Goal: Task Accomplishment & Management: Manage account settings

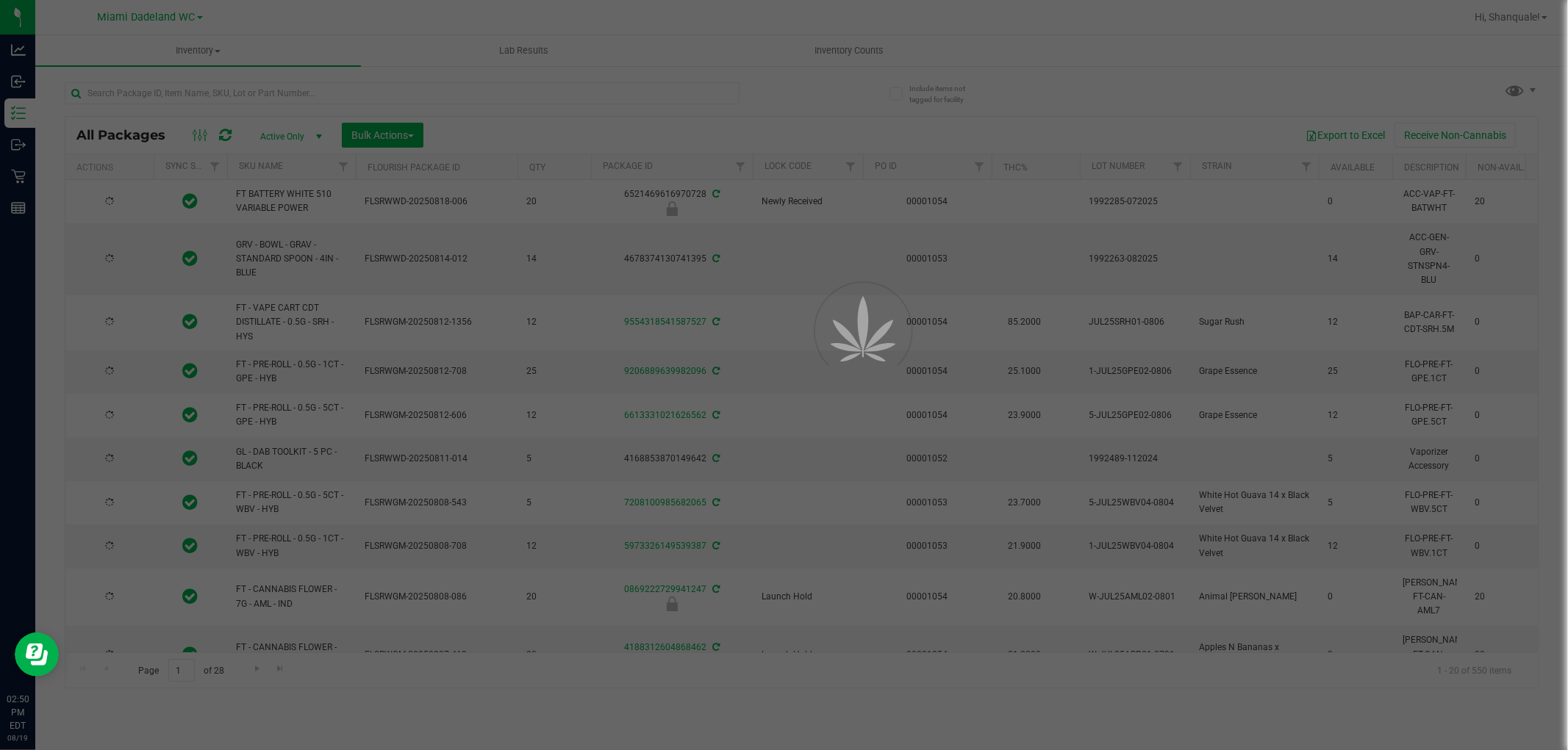
click at [221, 103] on div at bounding box center [784, 375] width 1568 height 750
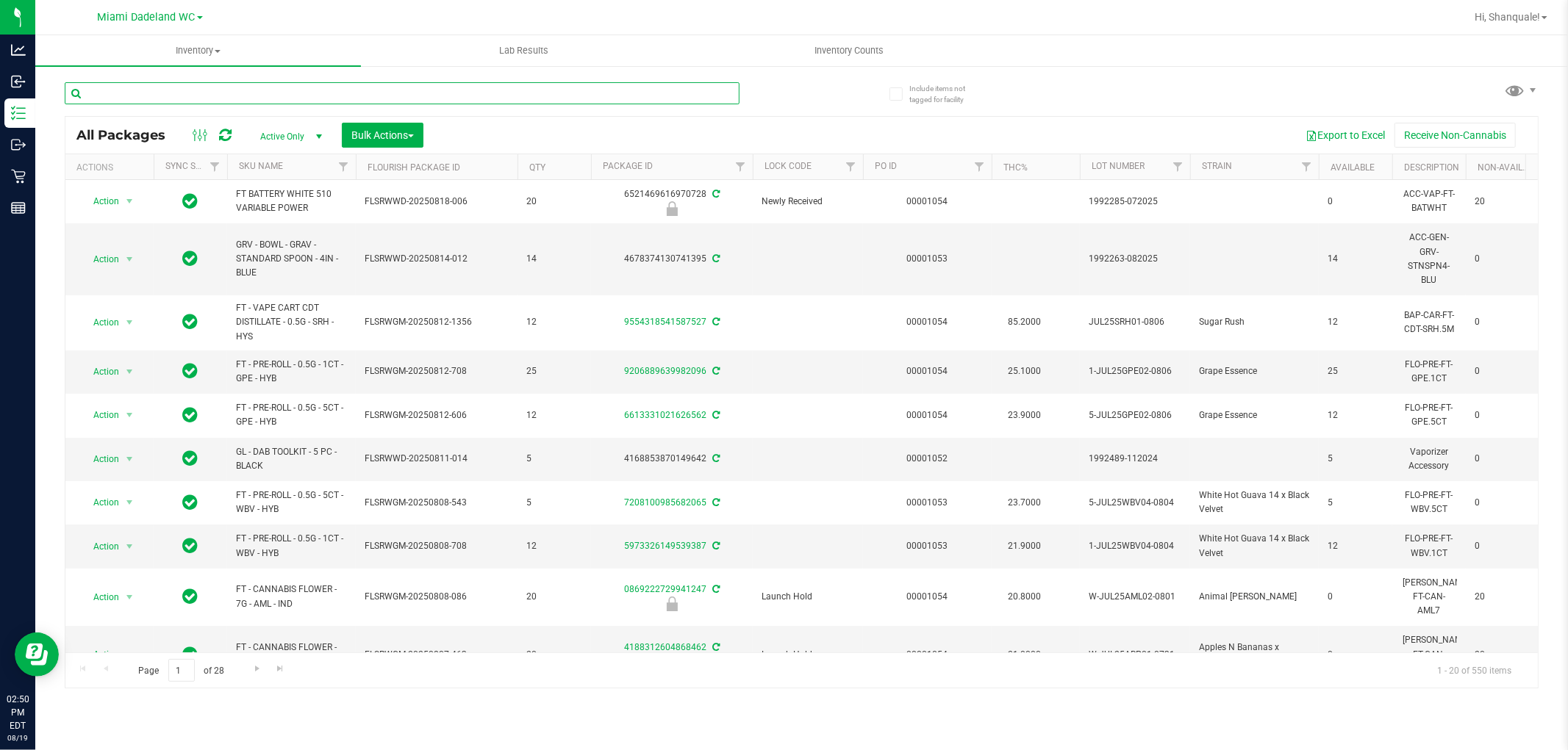
click at [216, 91] on input "text" at bounding box center [402, 93] width 675 height 22
type input "abp"
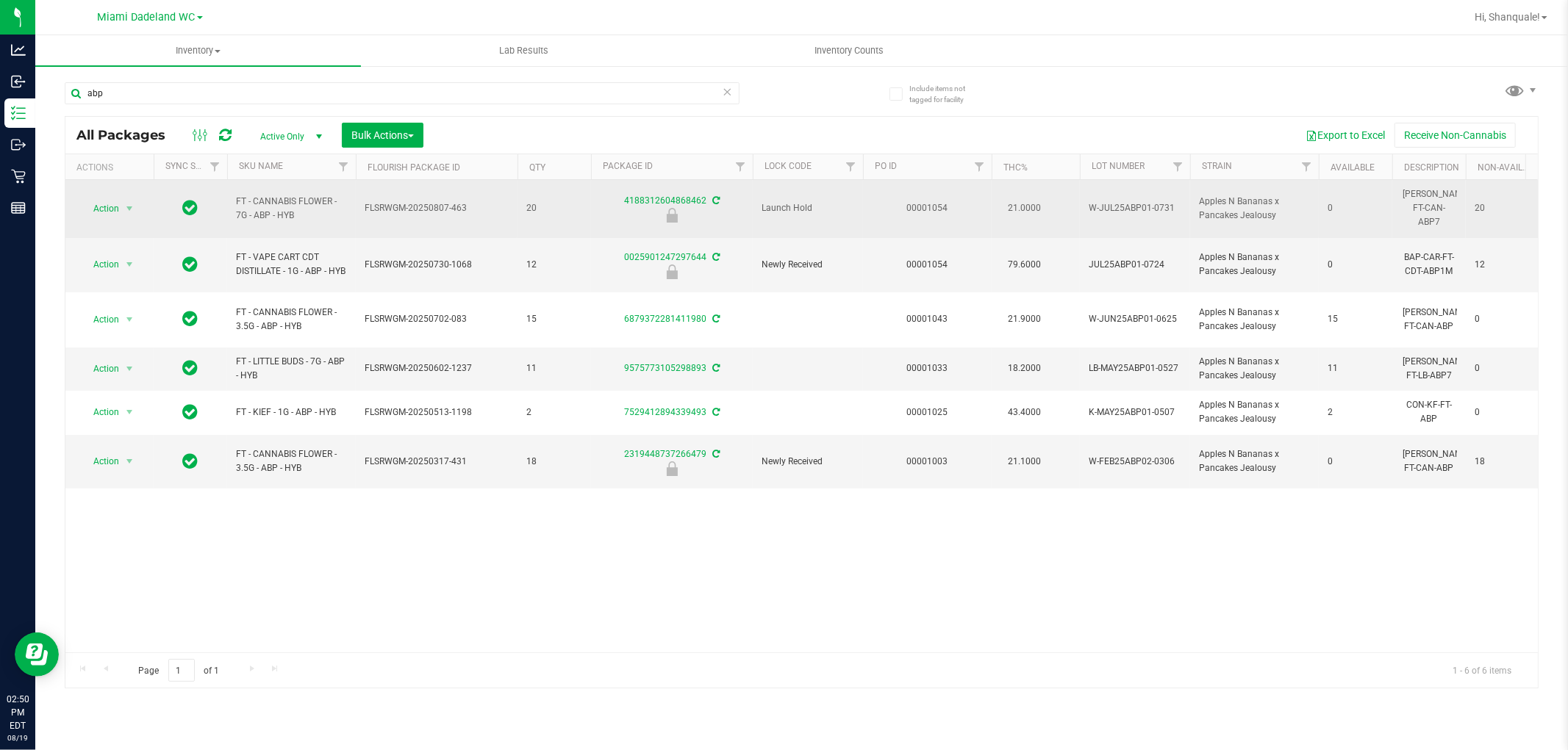
click at [292, 183] on td "FT - CANNABIS FLOWER - 7G - ABP - HYB" at bounding box center [292, 209] width 129 height 58
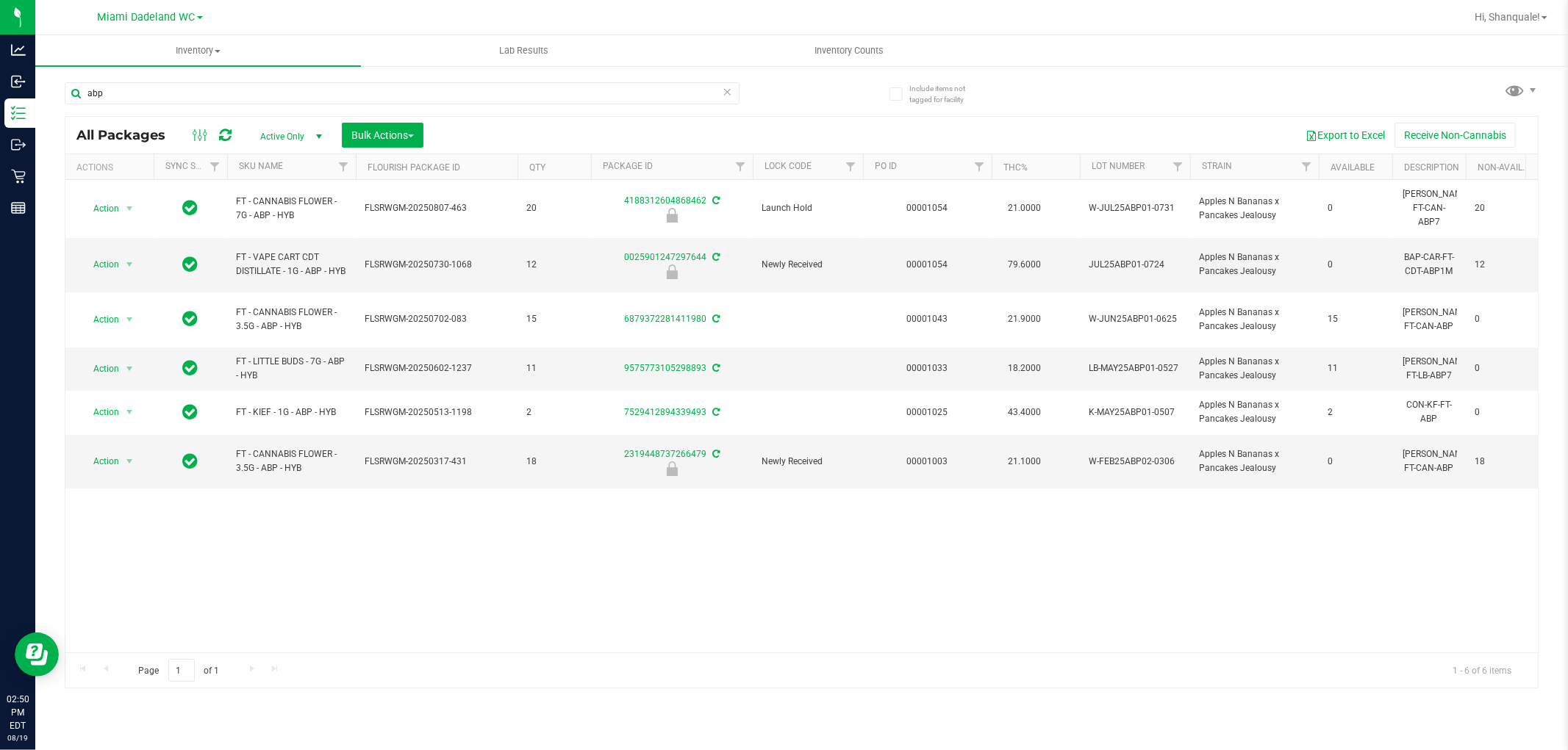
click at [294, 144] on span "Active Only" at bounding box center [288, 136] width 81 height 21
click at [1175, 78] on div "abp All Packages Active Only Active Only Lab Samples Locked All External Intern…" at bounding box center [801, 378] width 1474 height 620
click at [262, 165] on link "SKU Name" at bounding box center [260, 166] width 44 height 10
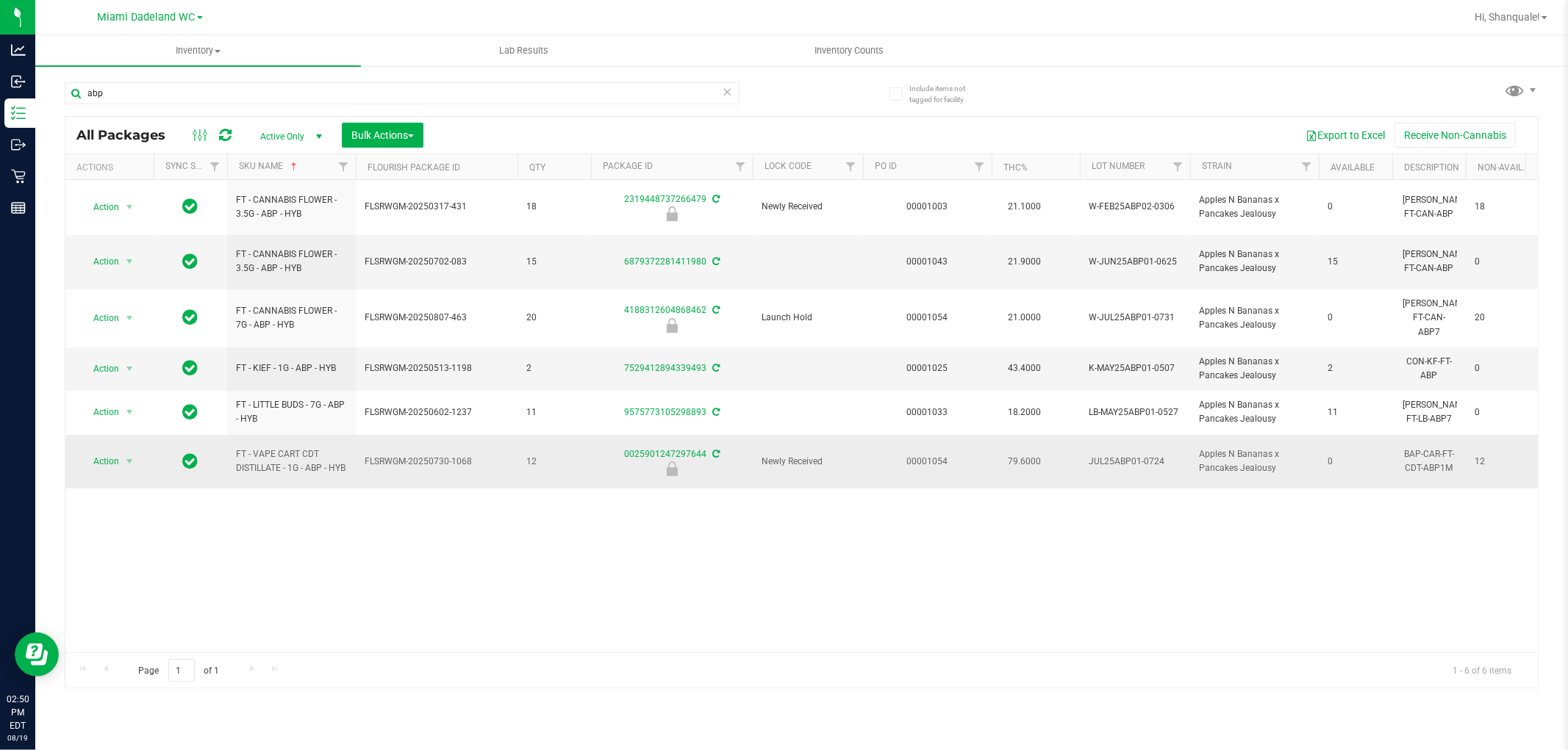
click at [107, 458] on span "Action" at bounding box center [100, 461] width 40 height 21
click at [93, 634] on li "Unlock package" at bounding box center [128, 634] width 94 height 22
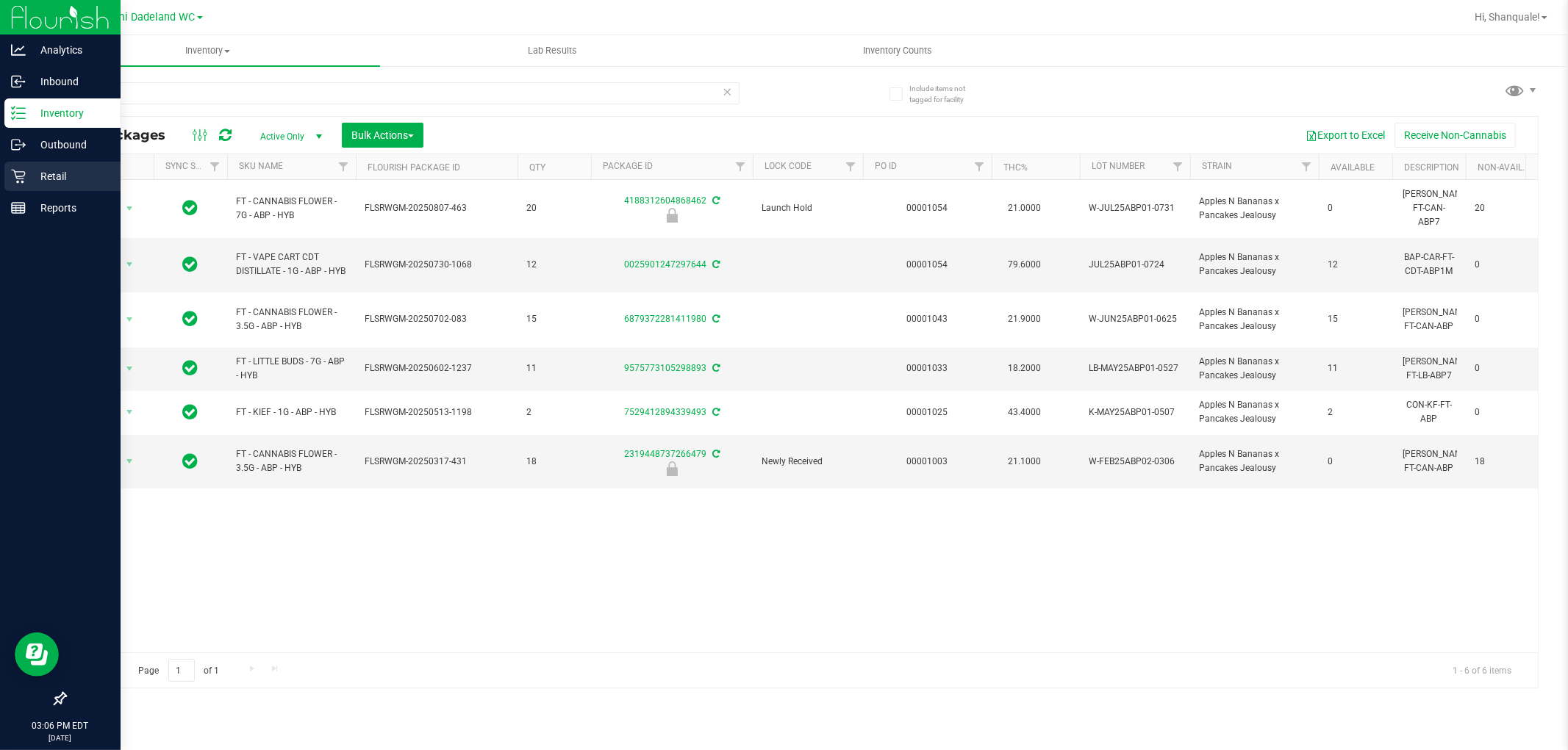
click at [77, 172] on p "Retail" at bounding box center [69, 176] width 88 height 17
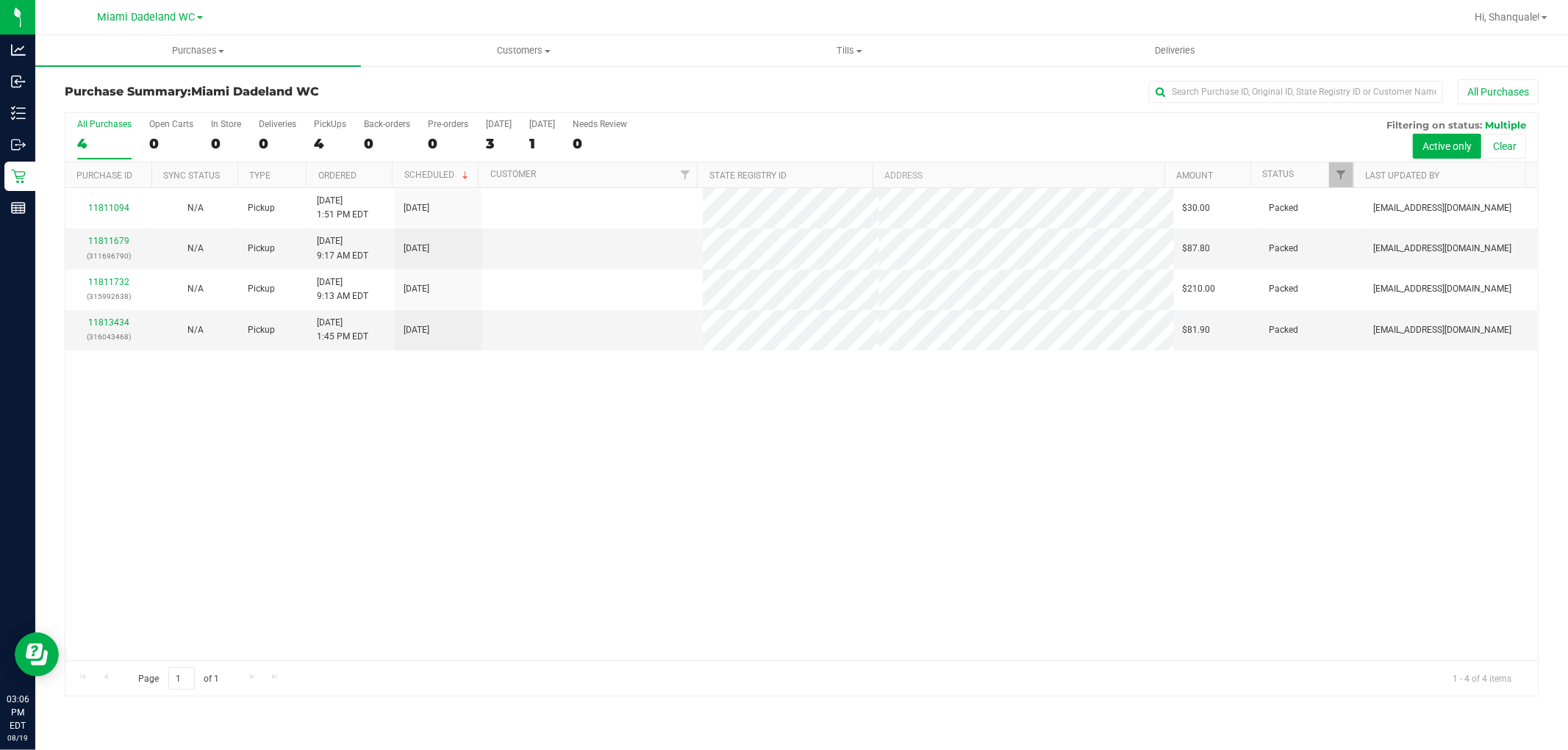
click at [834, 505] on div "11811094 N/A Pickup 8/19/2025 1:51 PM EDT 8/20/2025 $30.00 Packed sgardner@live…" at bounding box center [801, 425] width 1472 height 472
click at [377, 432] on div "11811094 N/A Pickup 8/19/2025 1:51 PM EDT 8/20/2025 $30.00 Packed sgardner@live…" at bounding box center [801, 425] width 1472 height 472
click at [309, 501] on div "11811094 N/A Pickup 8/19/2025 1:51 PM EDT 8/20/2025 $30.00 Packed sgardner@live…" at bounding box center [801, 425] width 1472 height 472
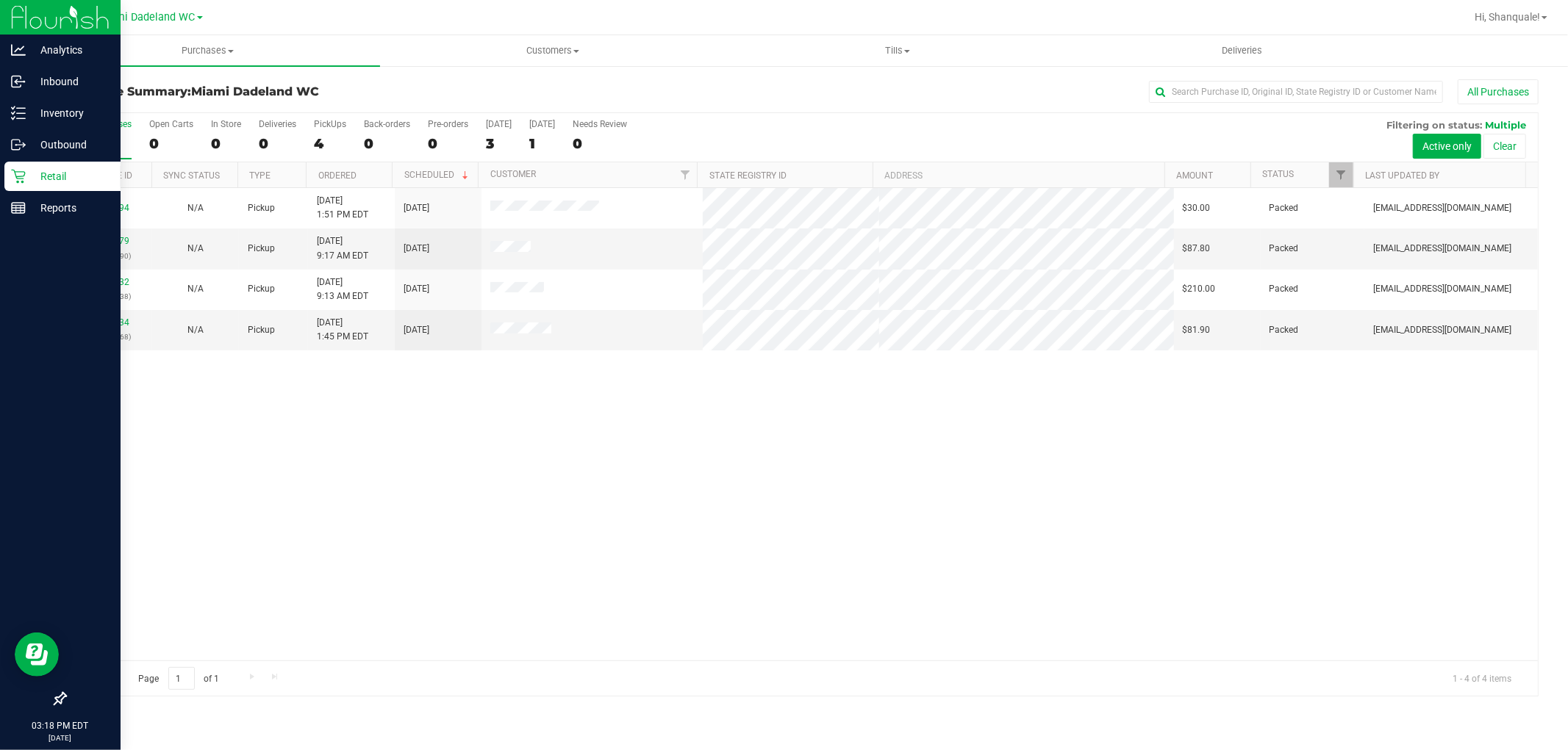
click at [54, 424] on div at bounding box center [60, 454] width 121 height 460
click at [31, 166] on div "Retail" at bounding box center [62, 177] width 116 height 30
click at [72, 130] on nav "Analytics Inbound Inventory Outbound Retail Reports 03:32 PM EDT [DATE] 08/19" at bounding box center [60, 375] width 121 height 750
click at [87, 113] on p "Inventory" at bounding box center [69, 112] width 88 height 17
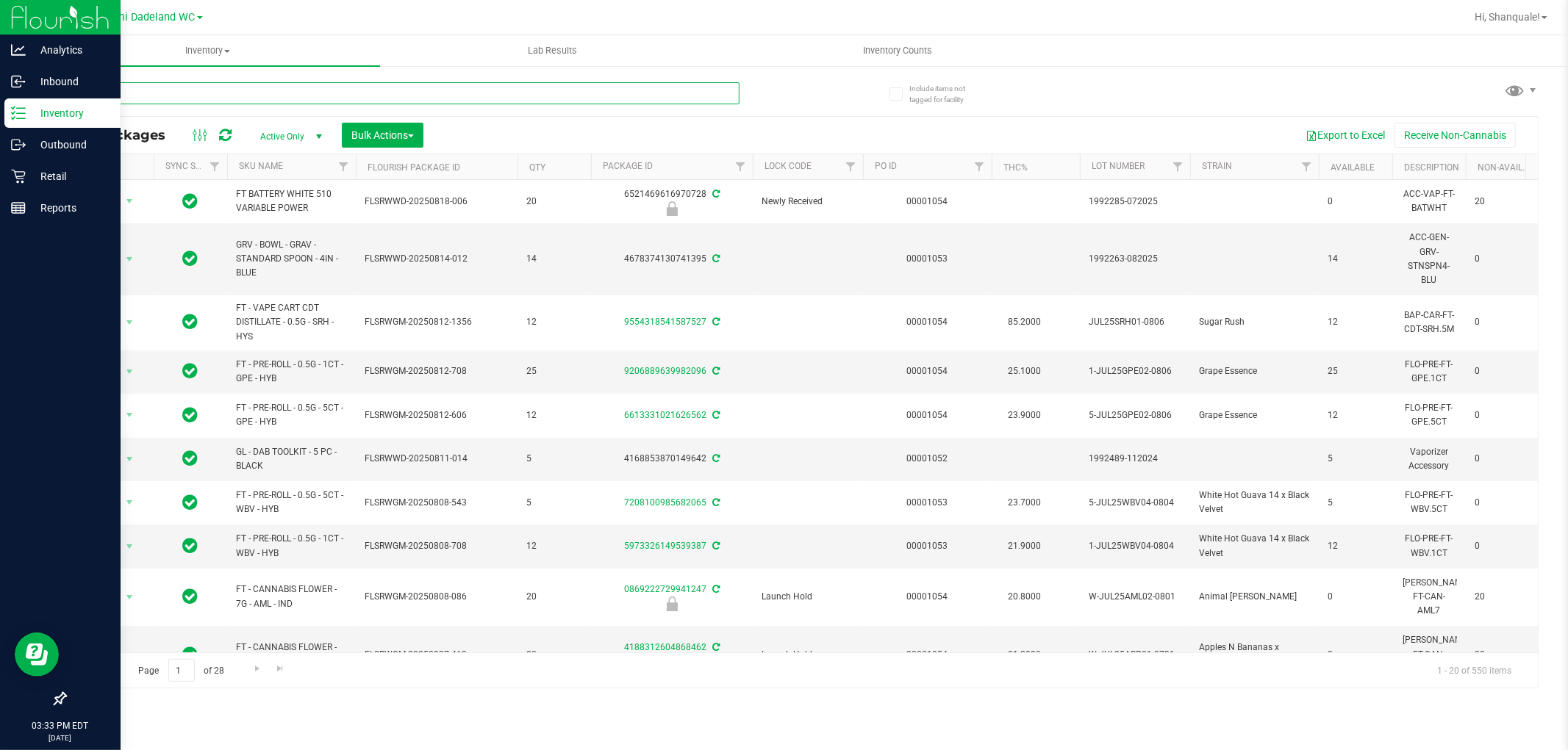
click at [215, 93] on input "text" at bounding box center [402, 93] width 675 height 22
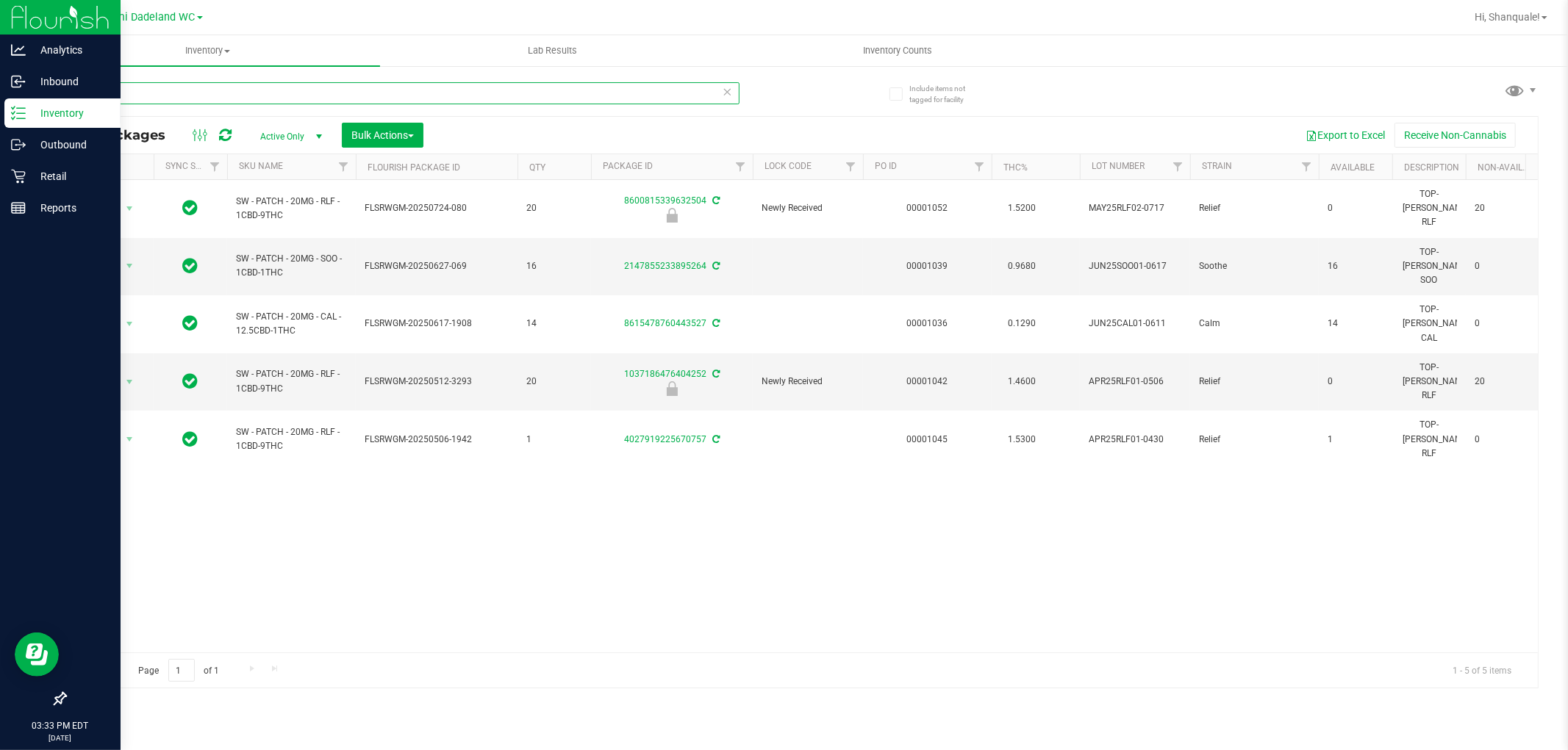
type input "p"
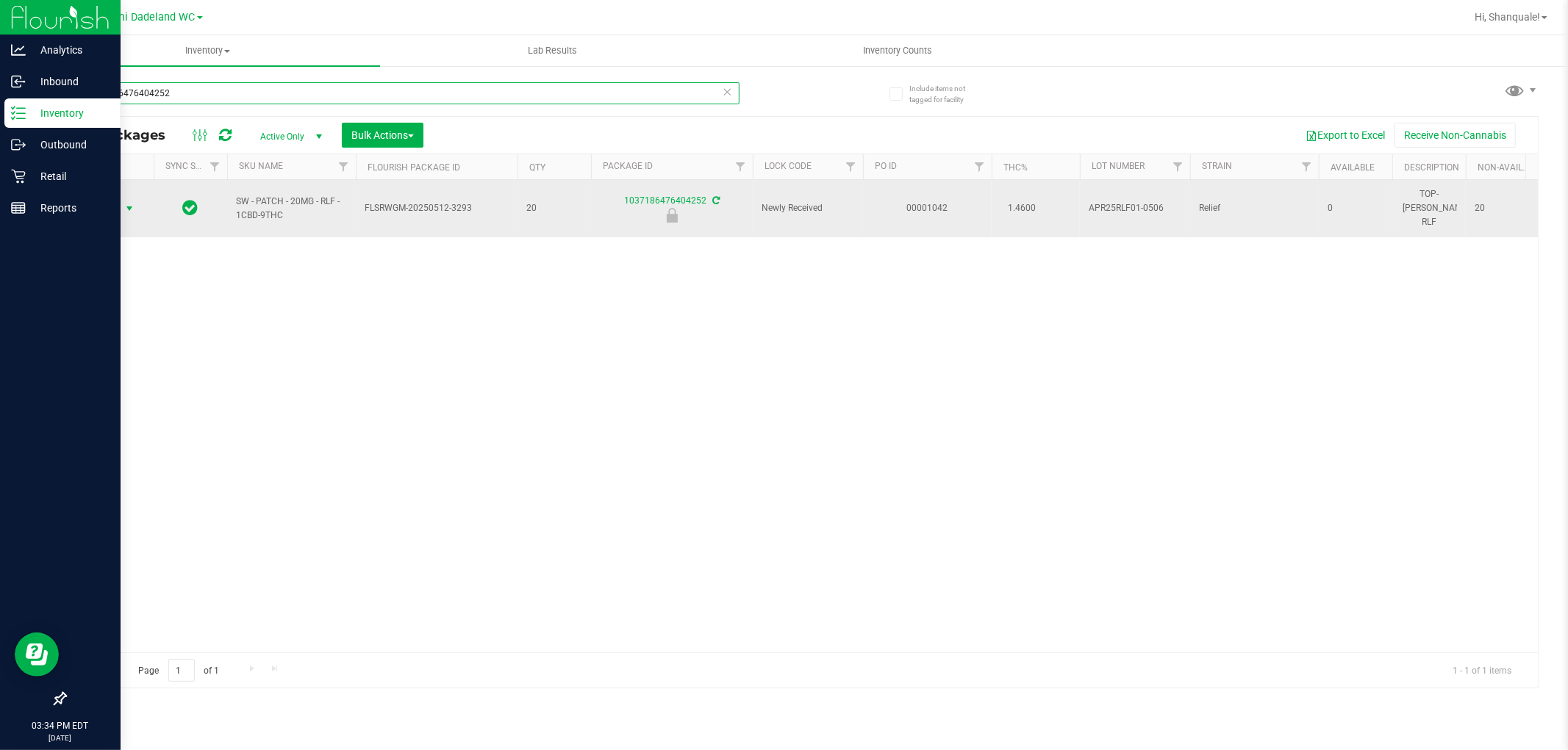
type input "1037186476404252"
click at [127, 206] on span "select" at bounding box center [129, 209] width 12 height 12
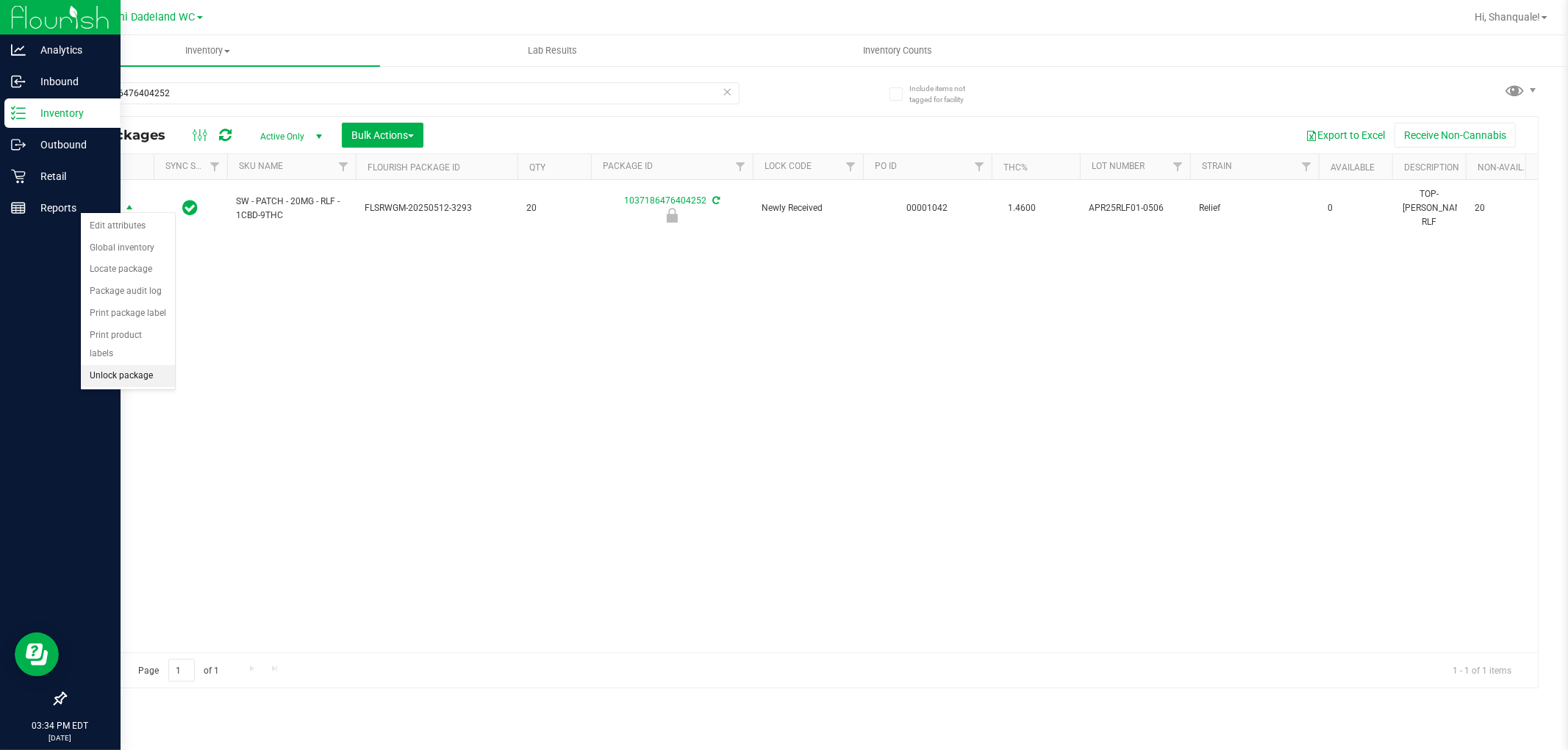
click at [147, 376] on li "Unlock package" at bounding box center [128, 376] width 94 height 22
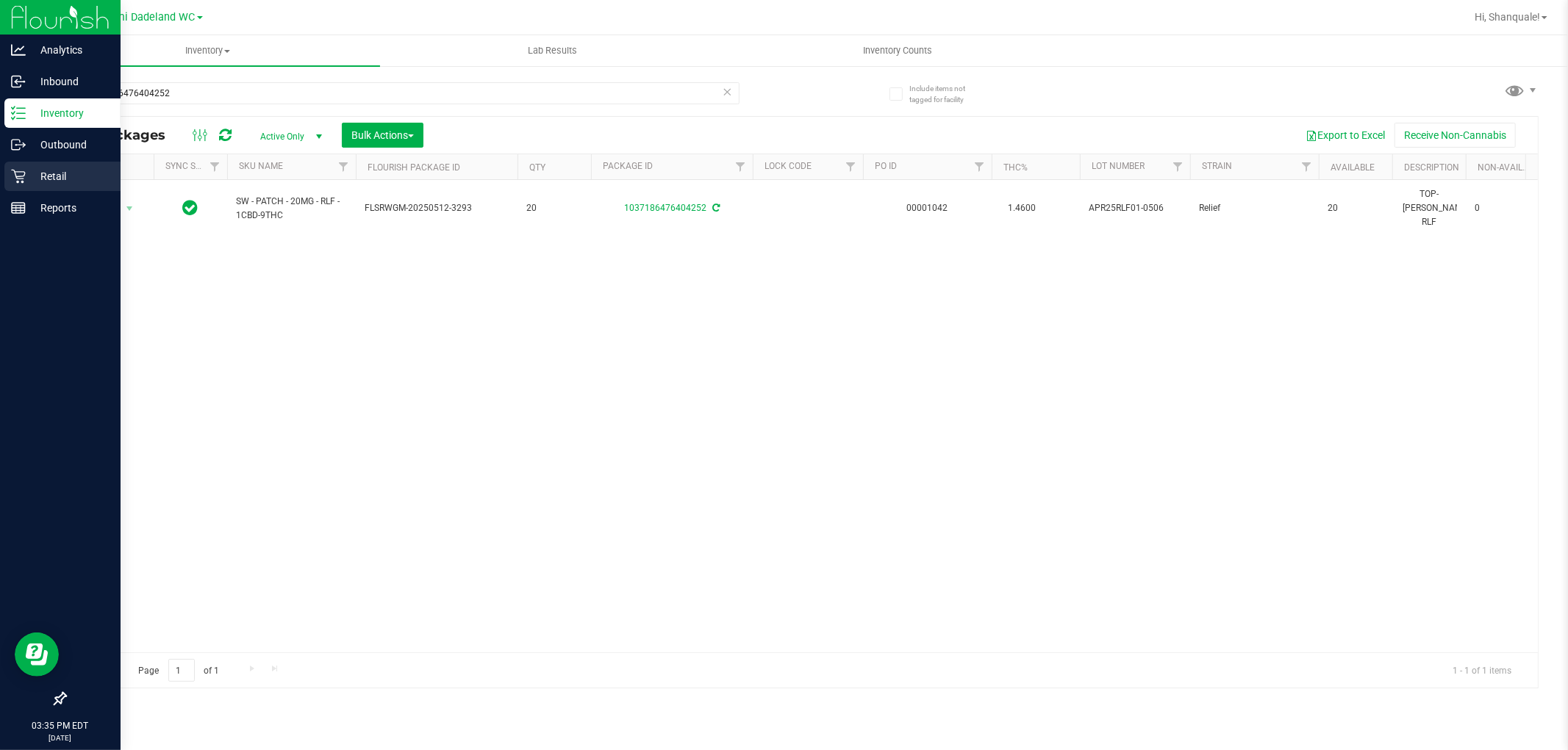
click at [4, 174] on div "Retail" at bounding box center [62, 177] width 116 height 30
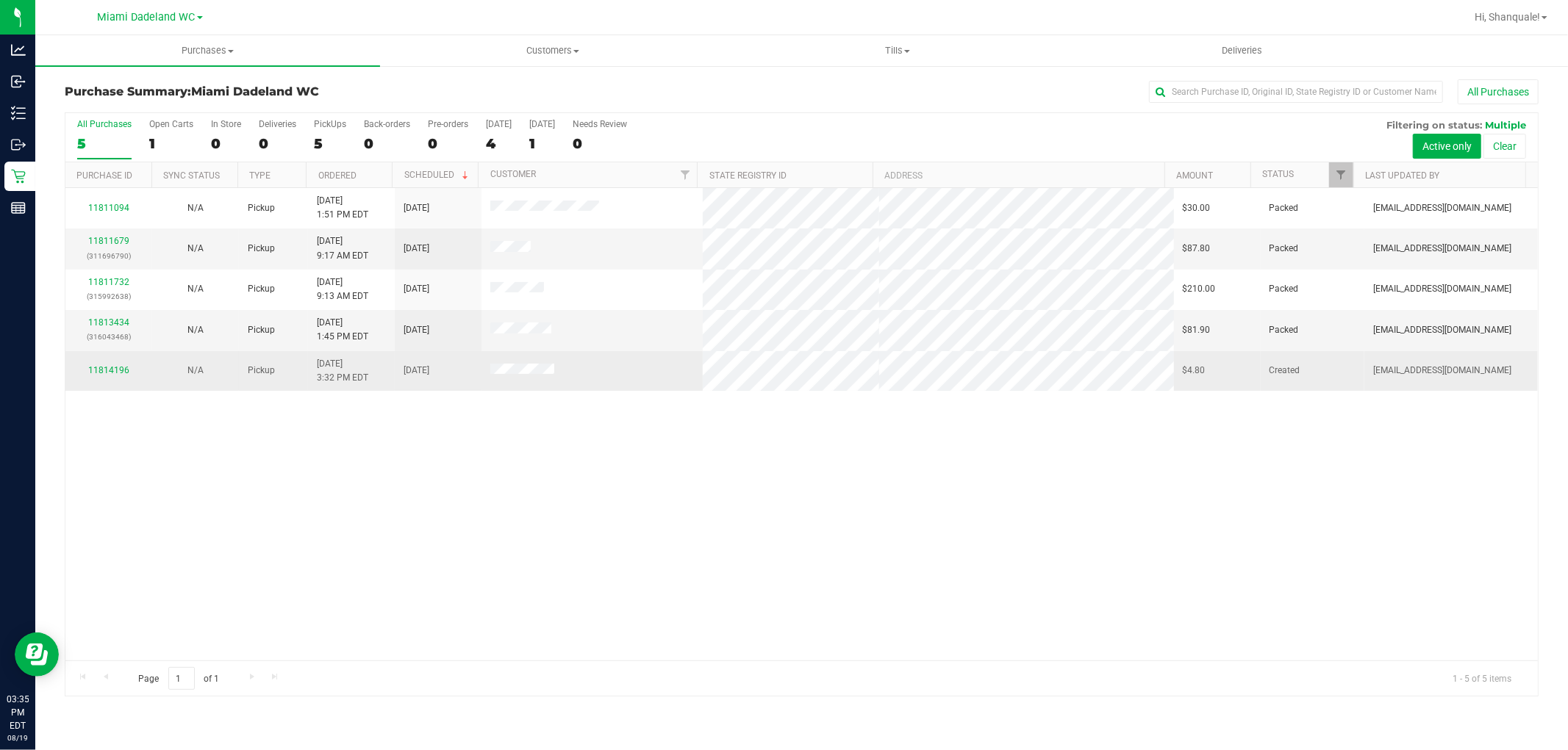
click at [113, 363] on td "11814196" at bounding box center [108, 371] width 87 height 40
click at [113, 364] on td "11814196" at bounding box center [108, 371] width 87 height 40
click at [112, 372] on link "11814196" at bounding box center [109, 370] width 41 height 10
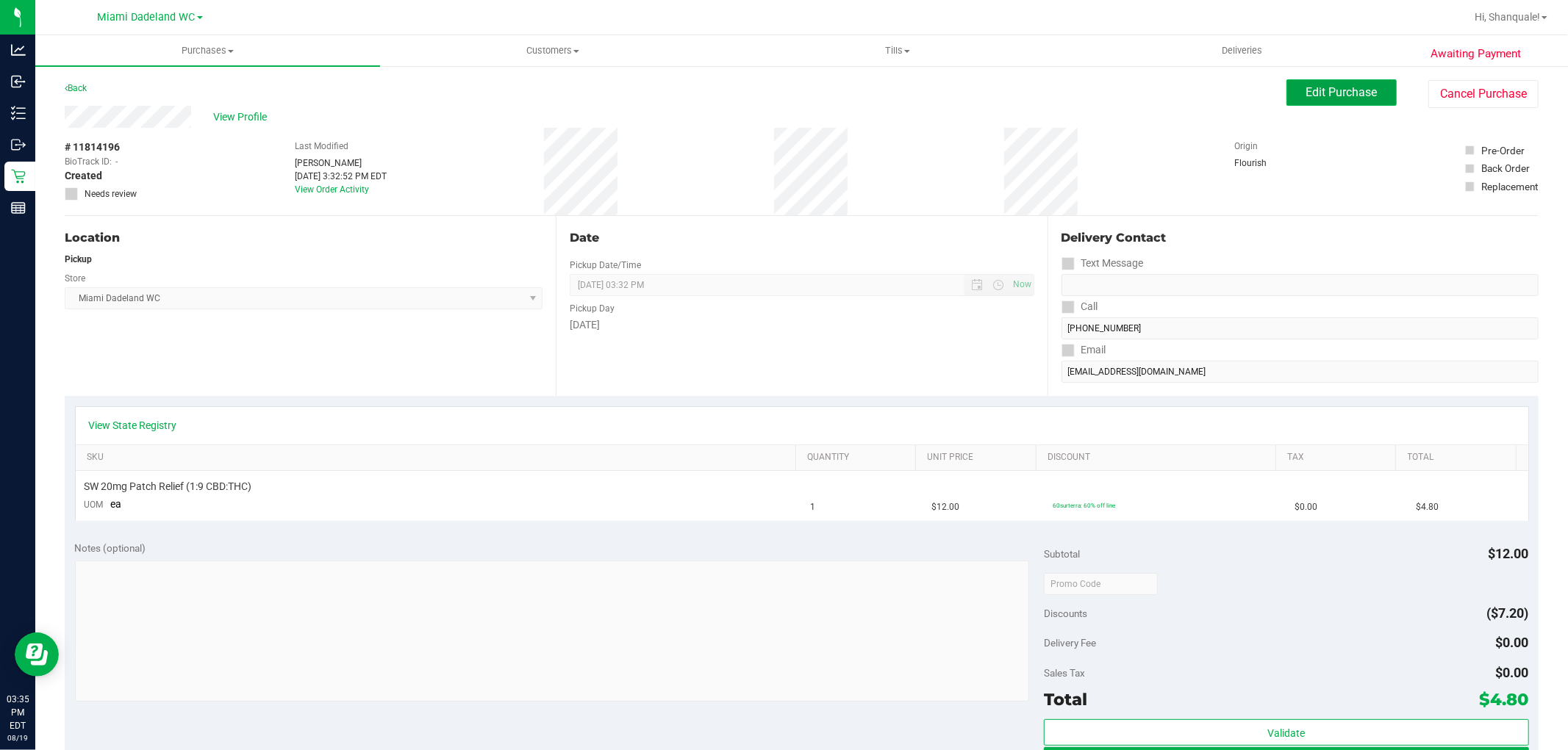
click at [1324, 103] on button "Edit Purchase" at bounding box center [1341, 93] width 110 height 26
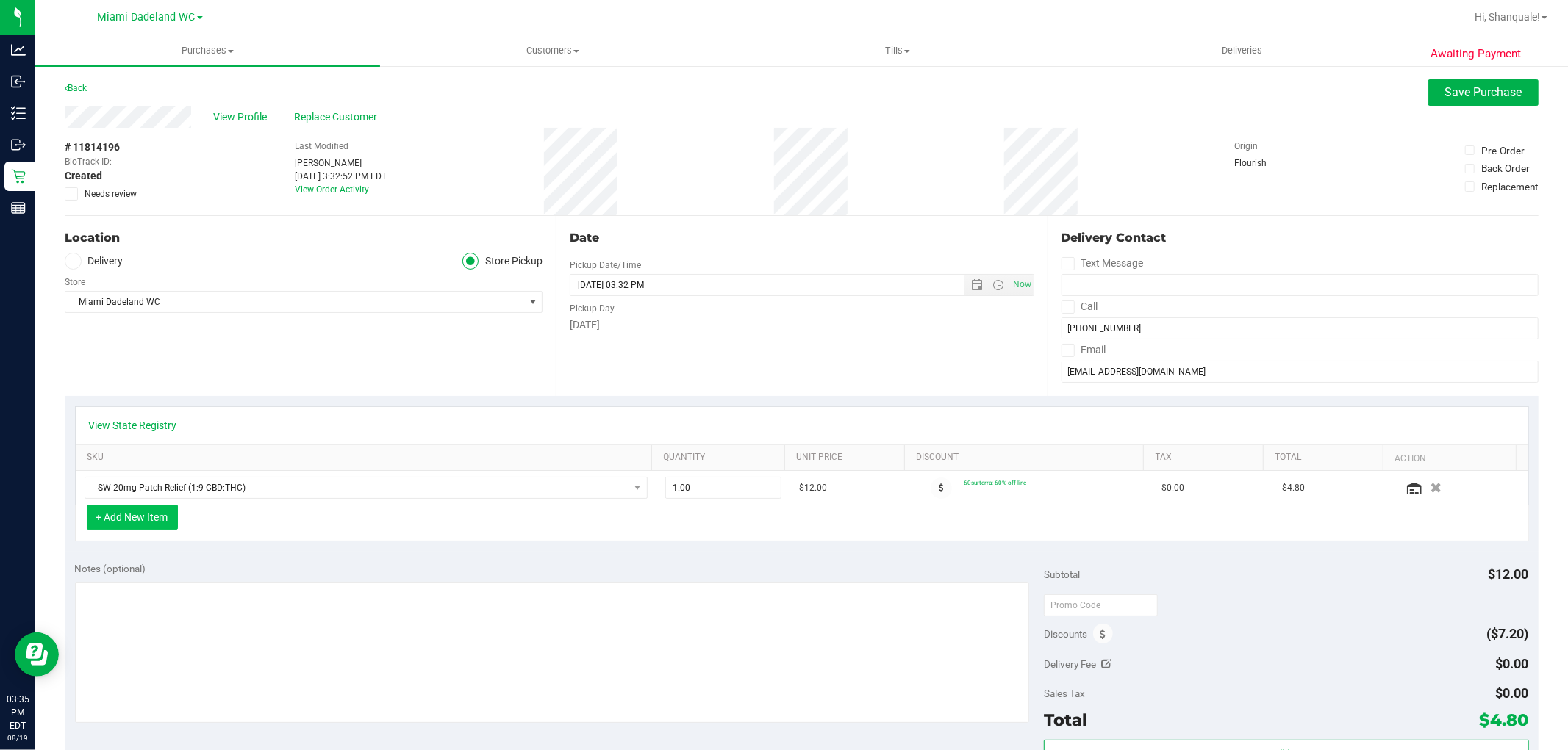
click at [173, 520] on button "+ Add New Item" at bounding box center [132, 517] width 91 height 25
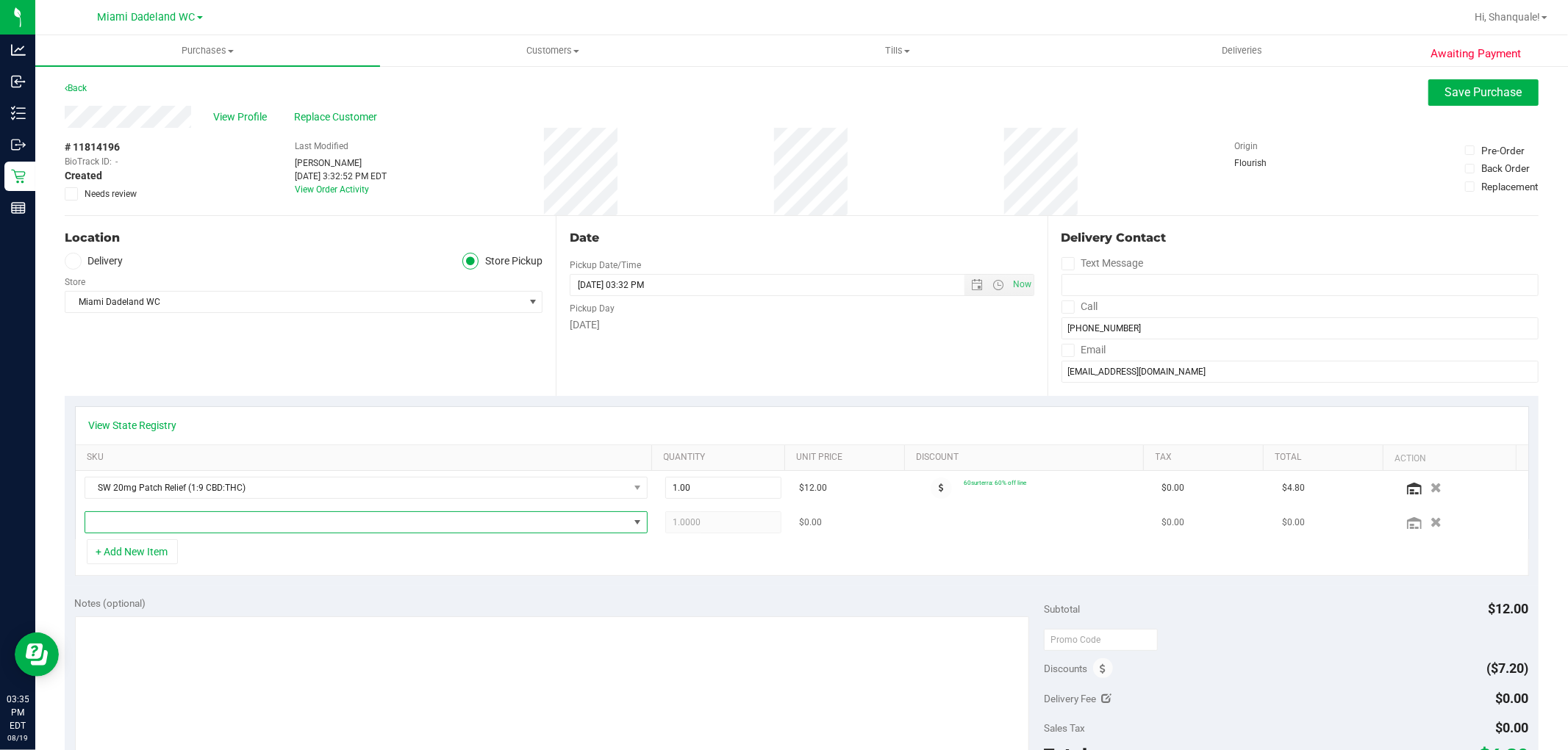
drag, startPoint x: 380, startPoint y: 531, endPoint x: 365, endPoint y: 518, distance: 19.8
click at [386, 528] on span "NO DATA FOUND" at bounding box center [356, 522] width 543 height 21
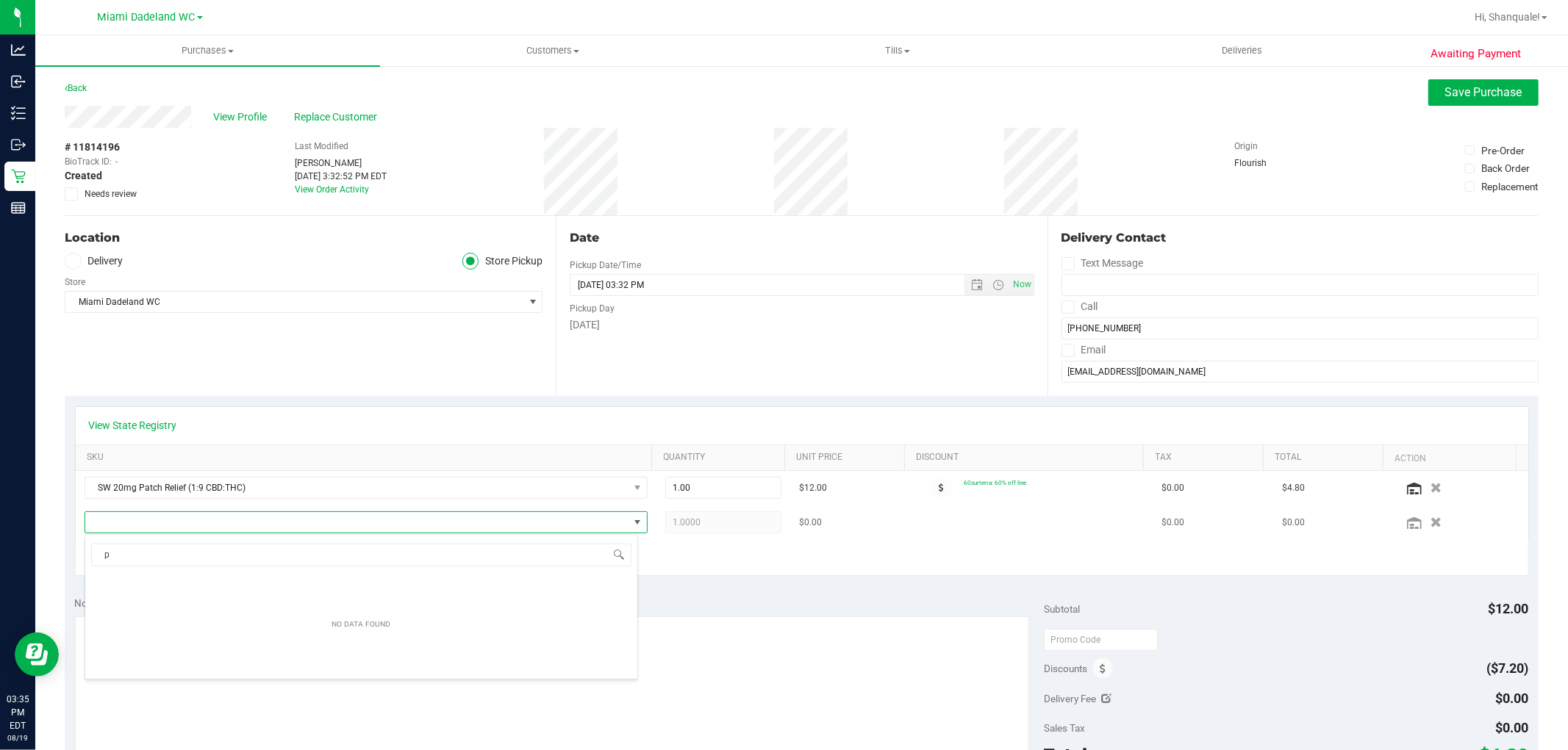
scroll to position [22, 549]
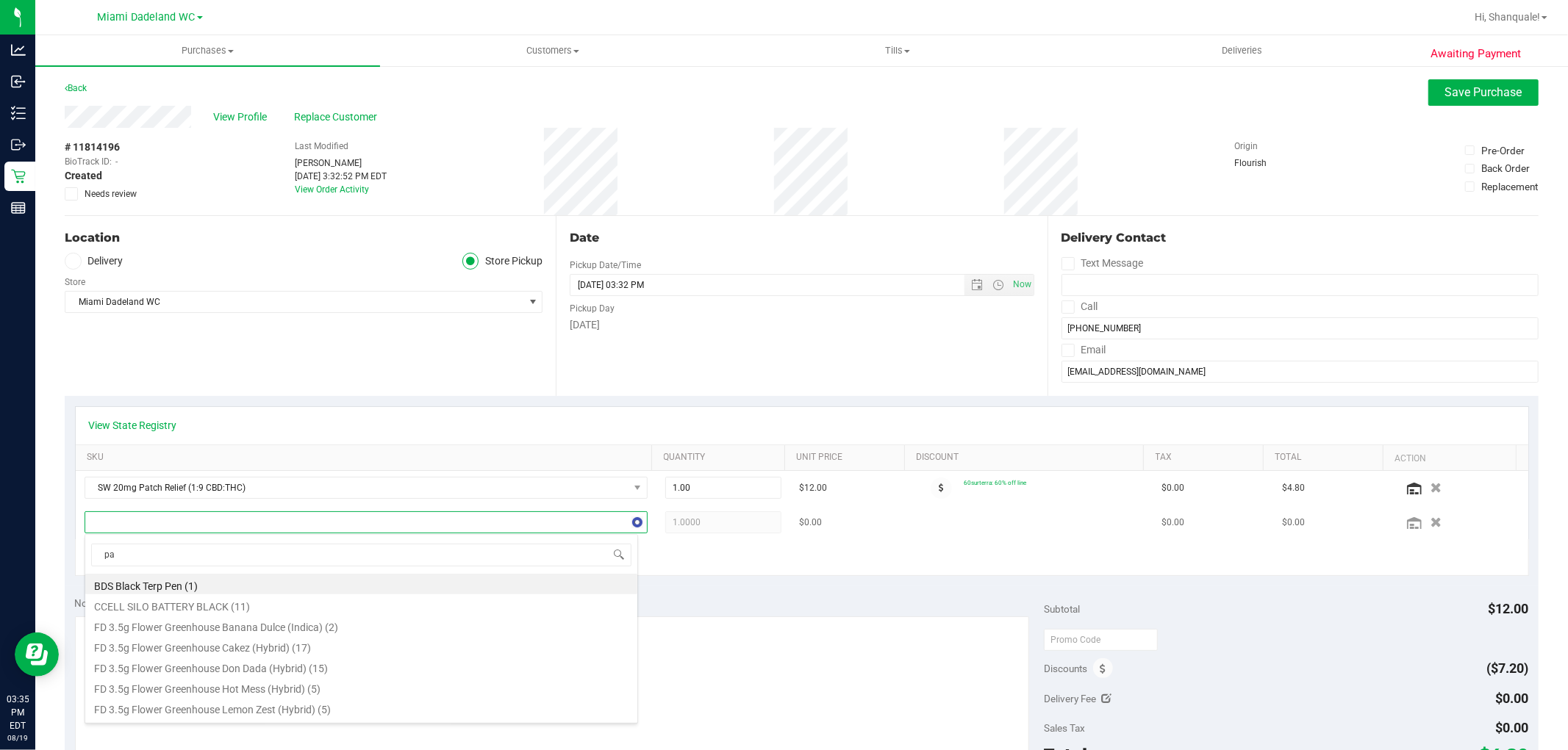
type input "pat"
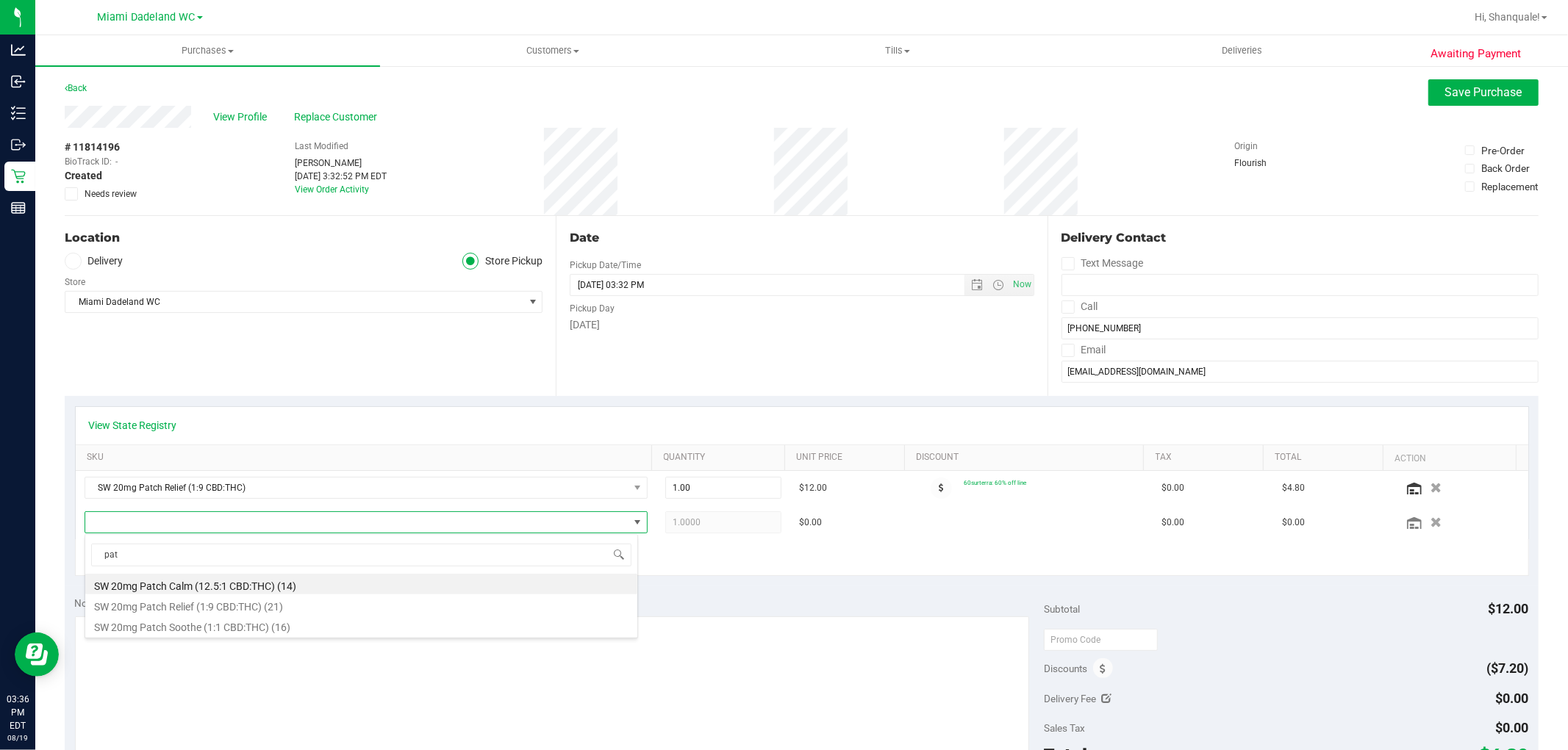
click at [368, 604] on li "SW 20mg Patch Relief (1:9 CBD:THC) (21)" at bounding box center [361, 605] width 552 height 21
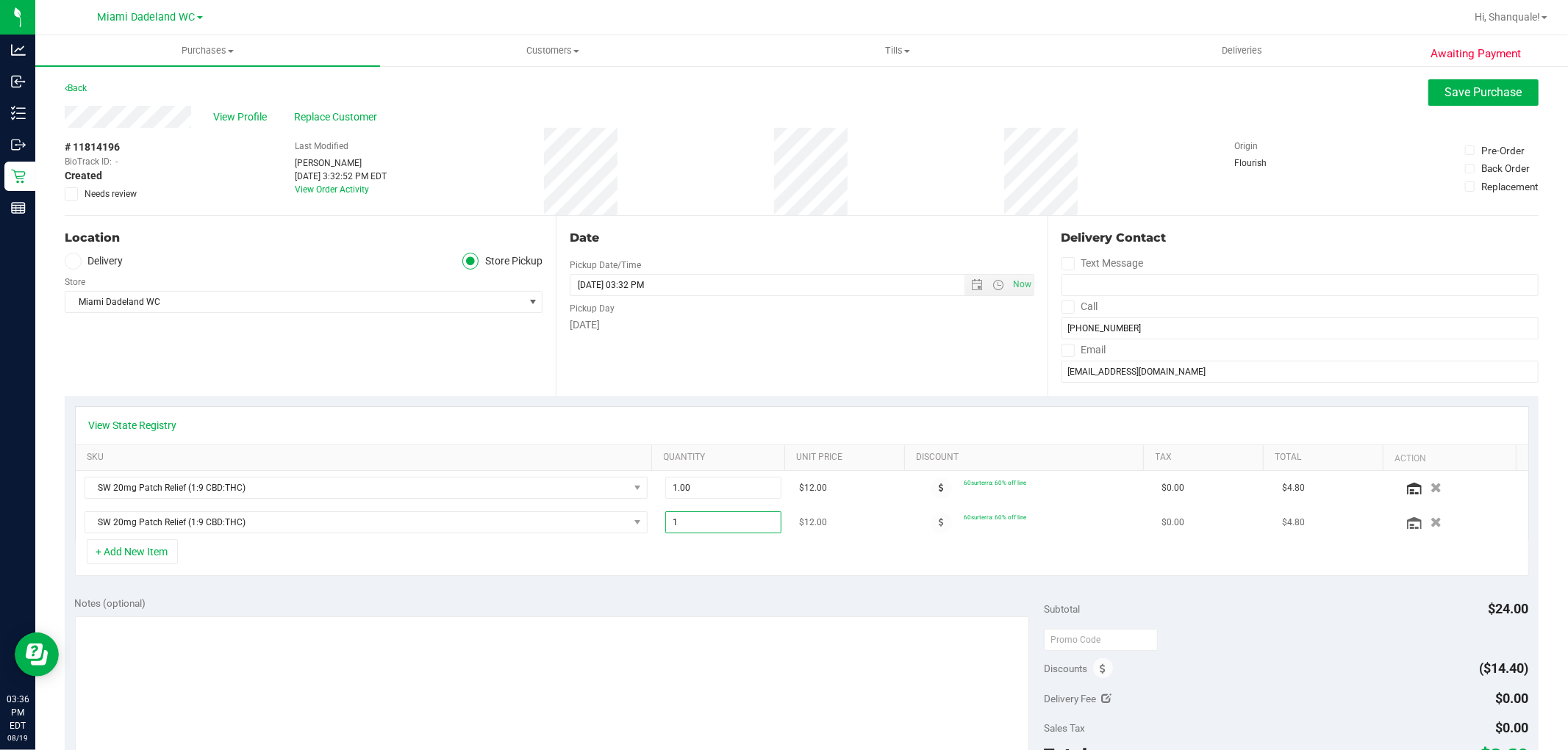
click at [709, 517] on span "1.00 1" at bounding box center [723, 522] width 116 height 22
type input "9"
click at [745, 575] on div "+ Add New Item" at bounding box center [802, 558] width 1454 height 36
click at [1452, 91] on span "Save Purchase" at bounding box center [1483, 92] width 77 height 14
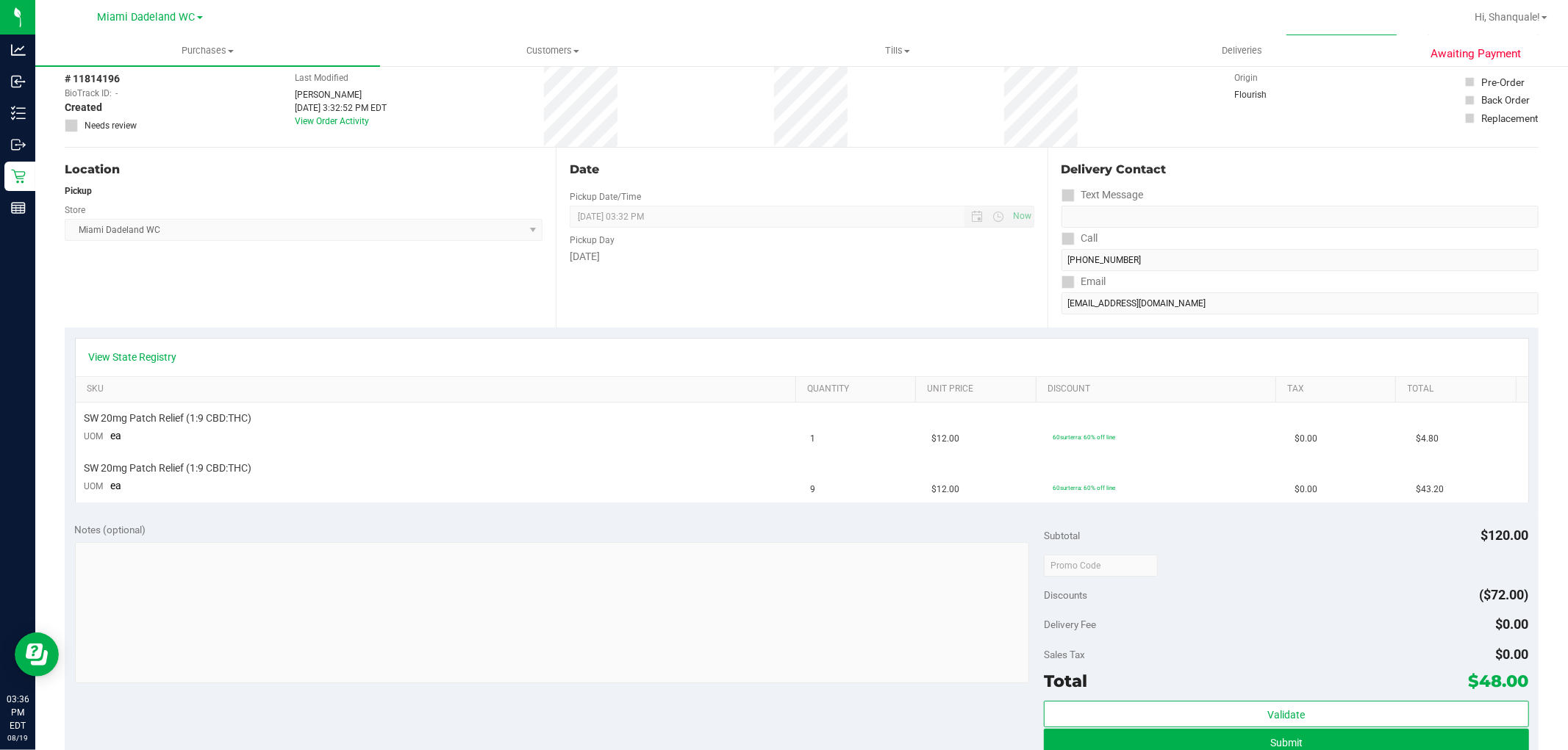
scroll to position [164, 0]
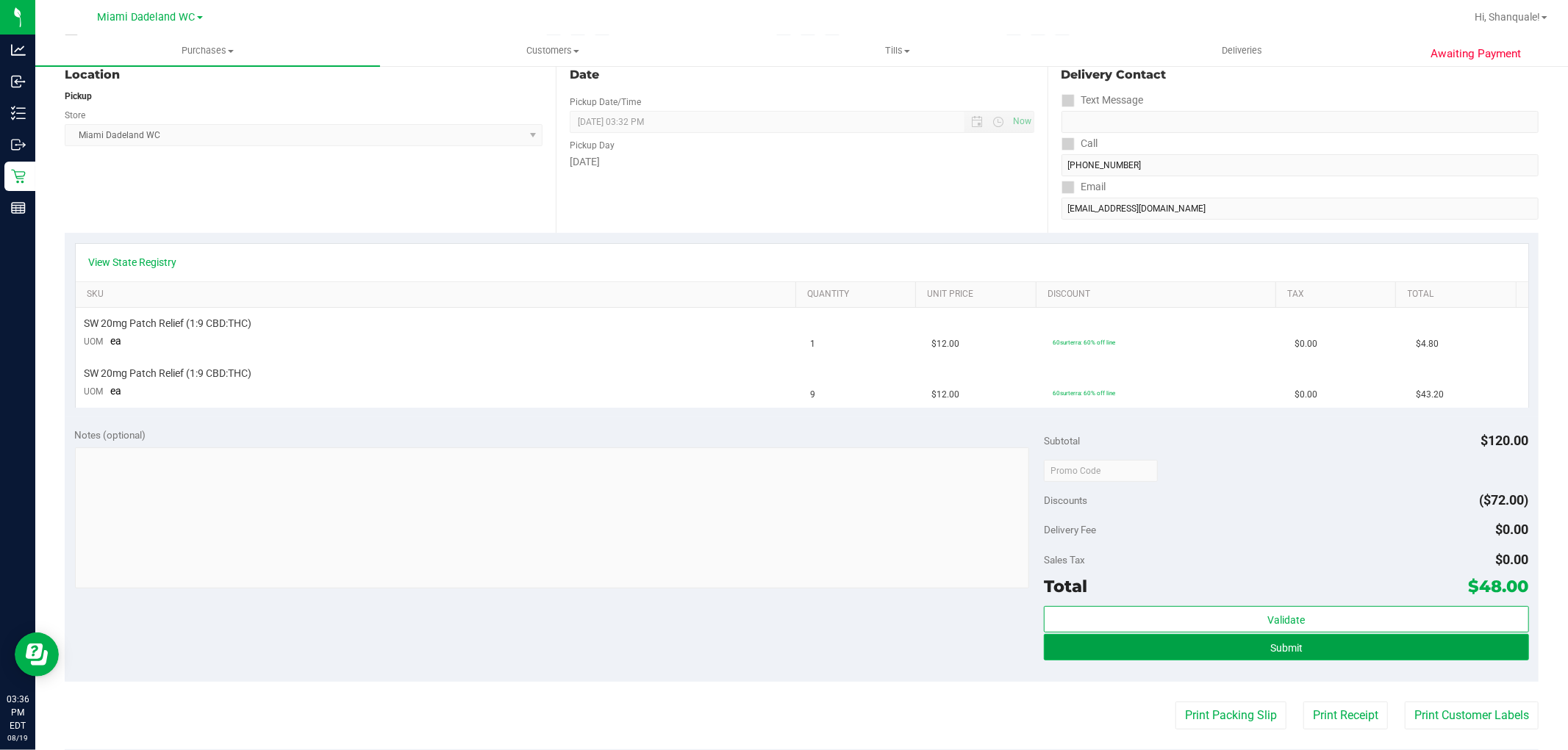
click at [1273, 651] on button "Submit" at bounding box center [1285, 648] width 484 height 26
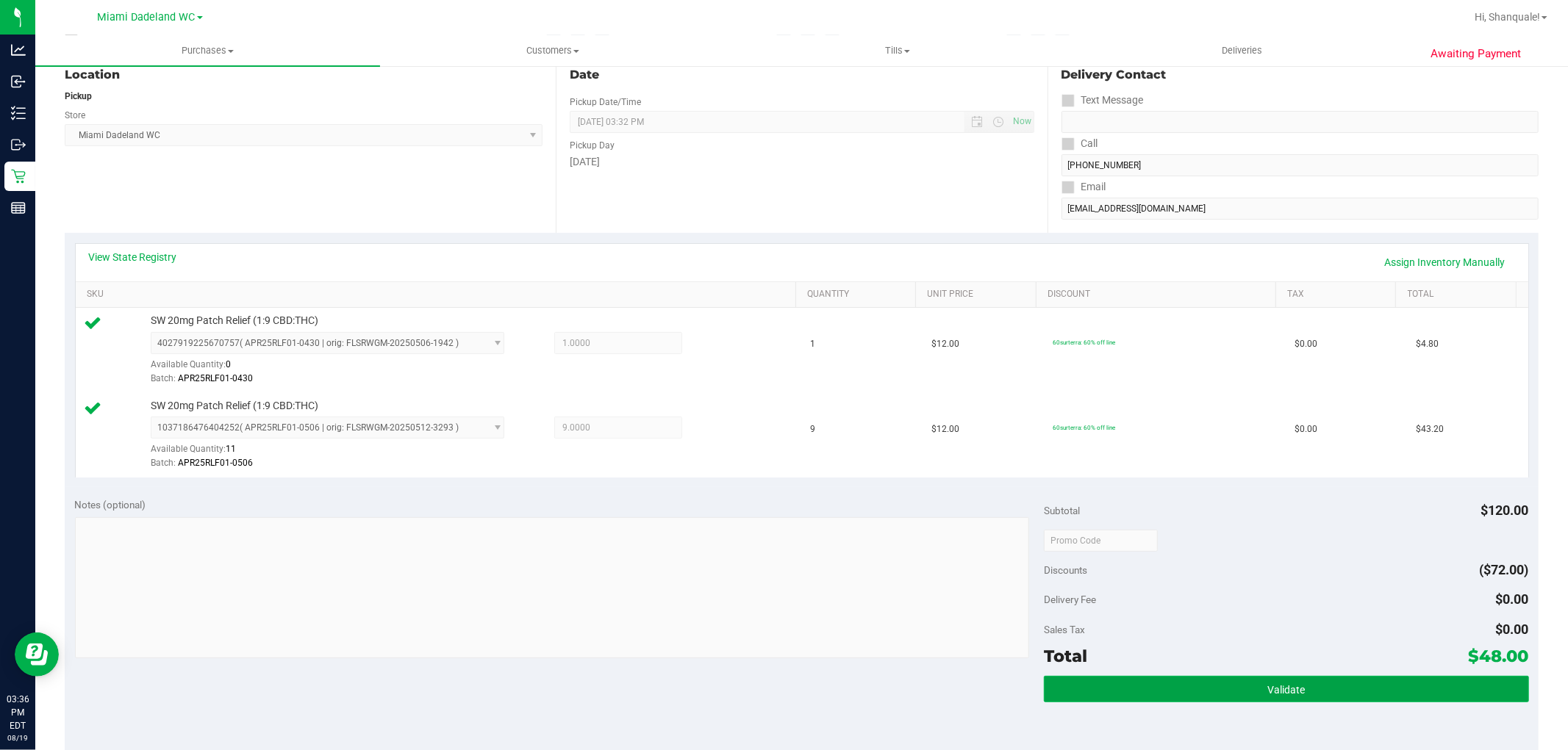
click at [1303, 700] on button "Validate" at bounding box center [1285, 690] width 484 height 26
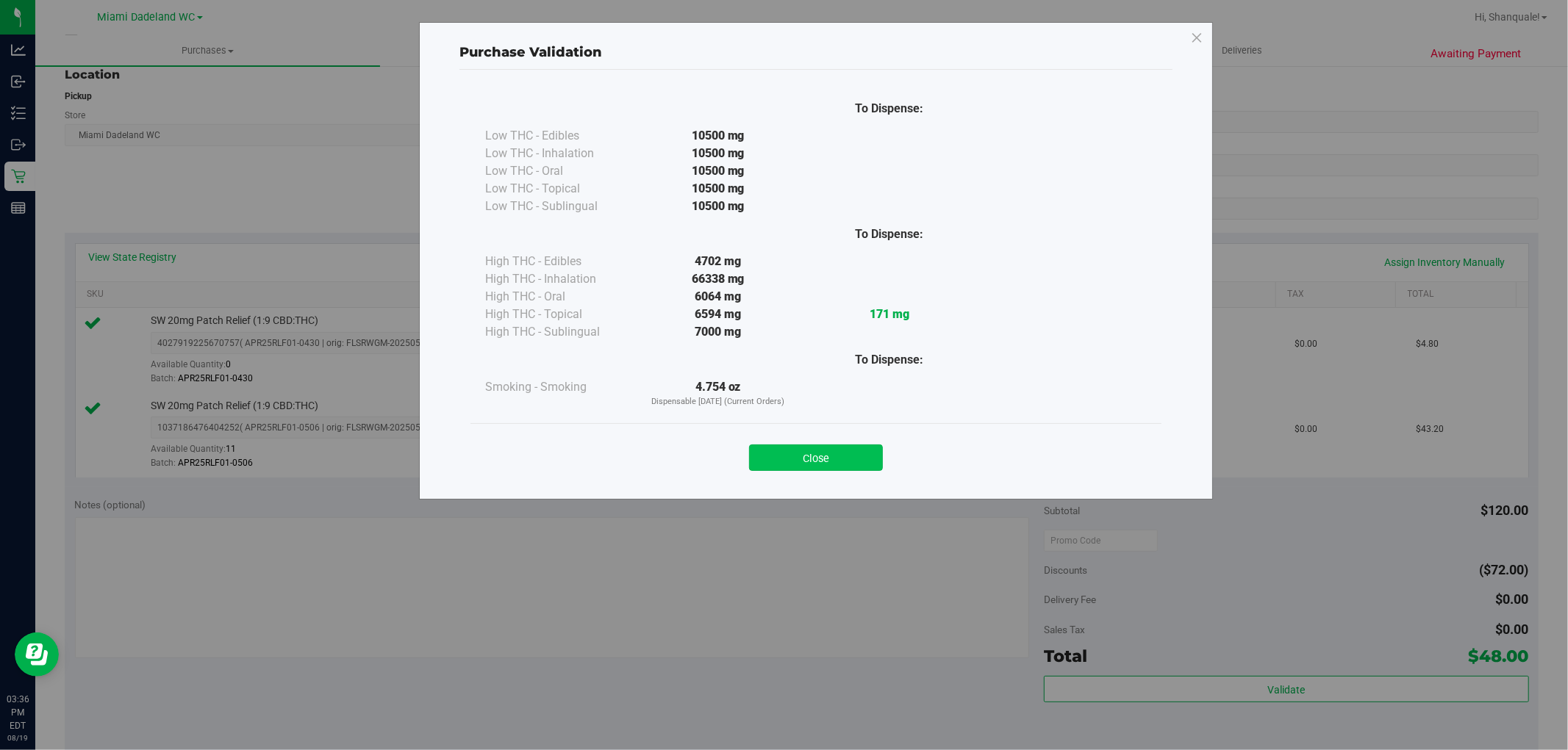
click at [818, 457] on button "Close" at bounding box center [816, 458] width 134 height 26
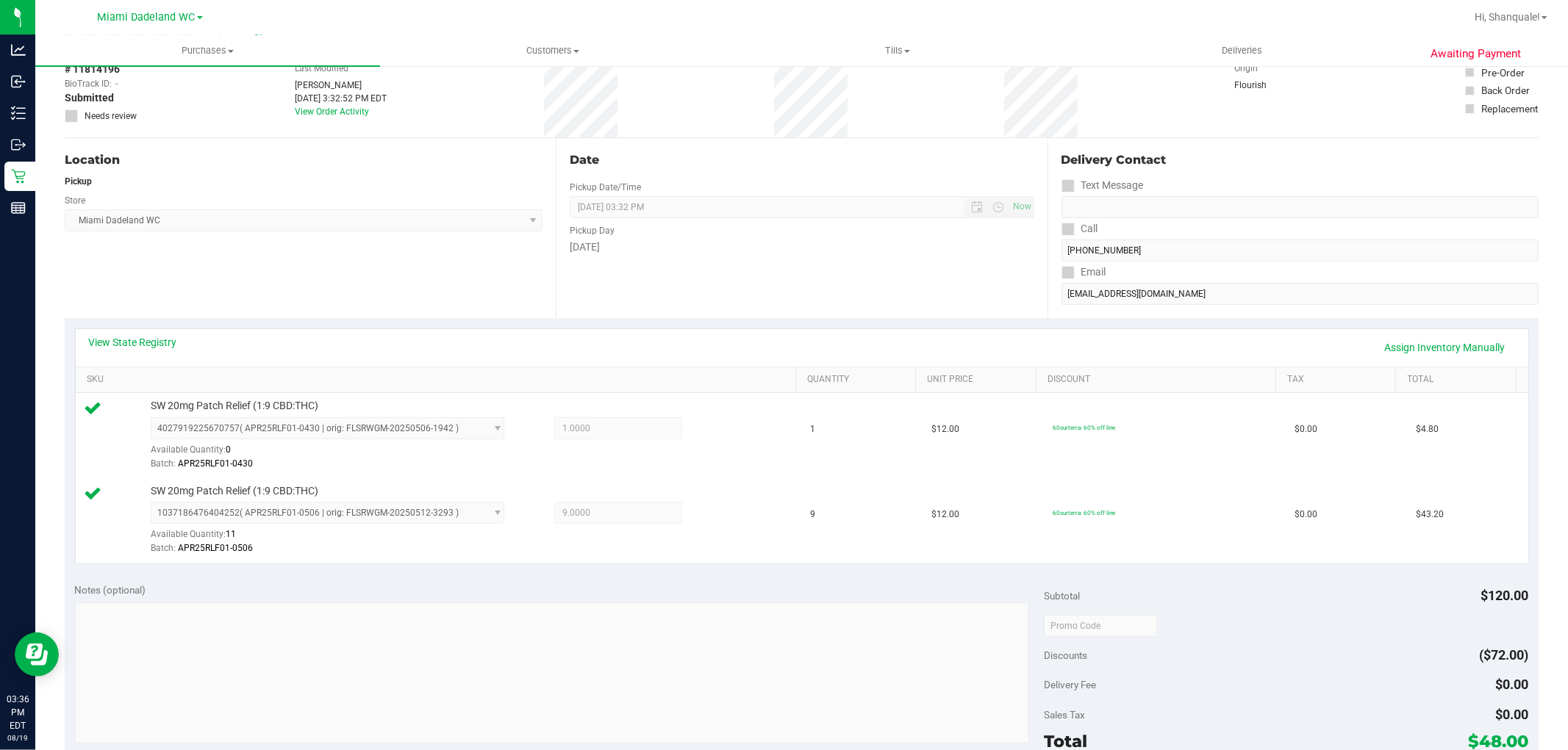
scroll to position [0, 0]
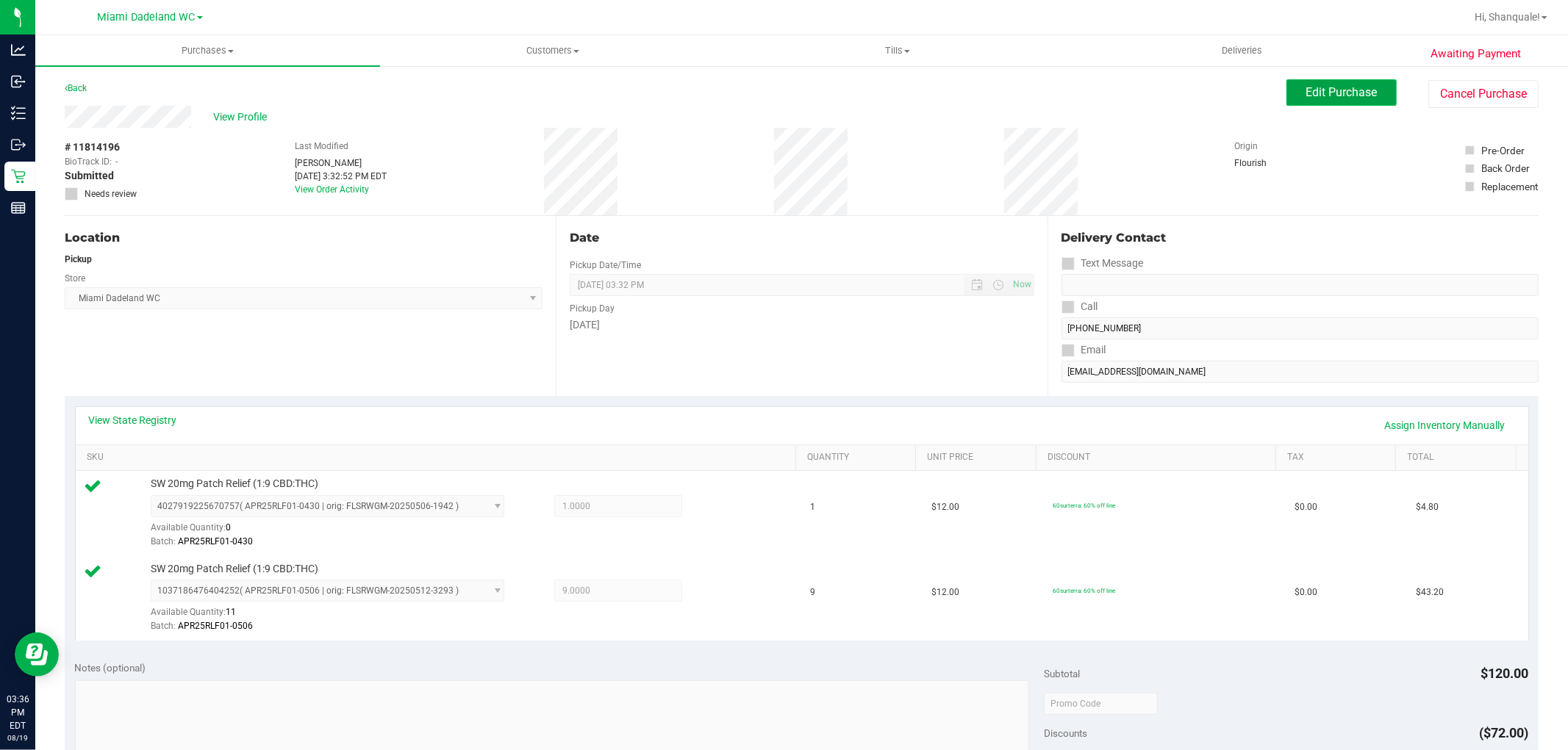
click at [1302, 103] on button "Edit Purchase" at bounding box center [1341, 93] width 110 height 26
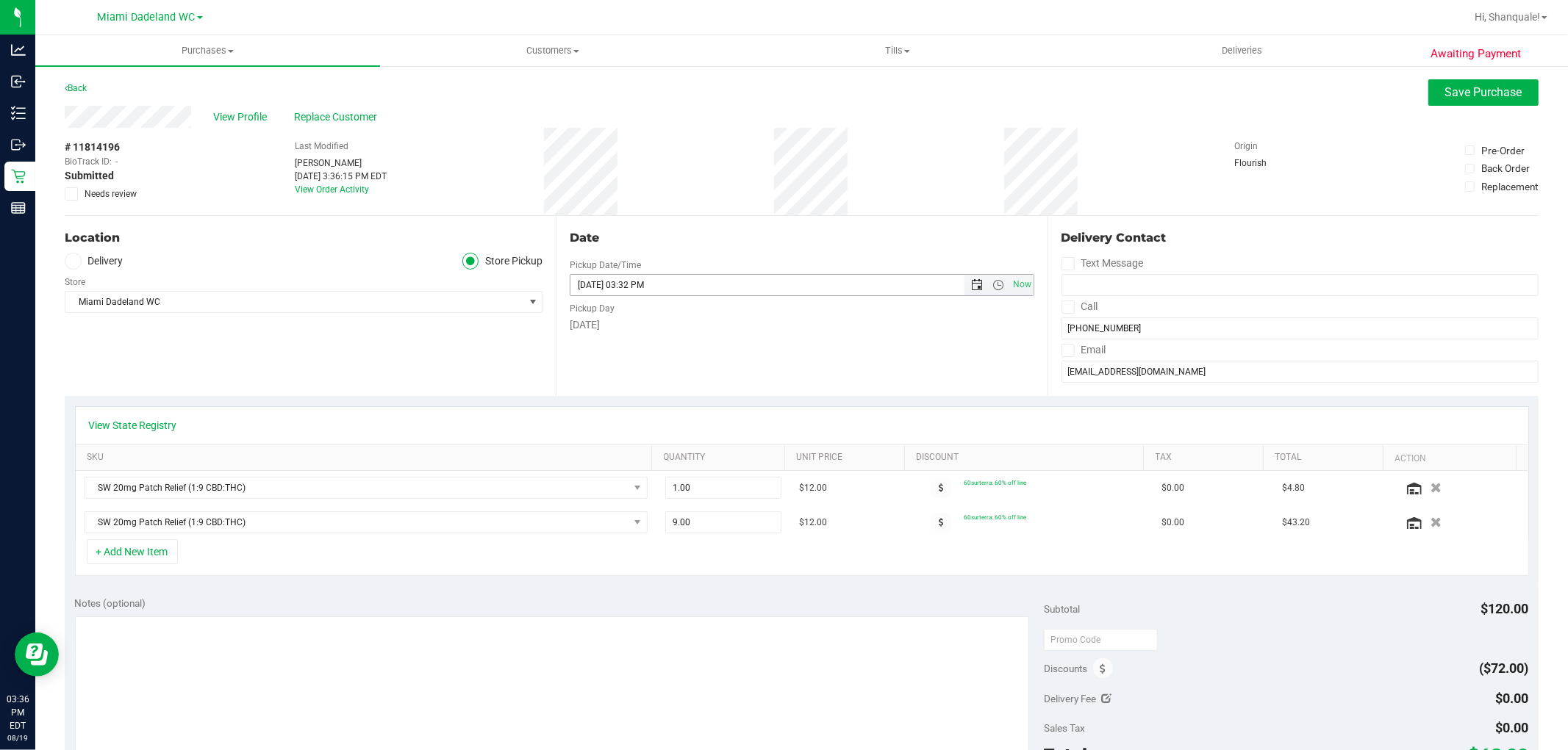
click at [972, 283] on span "Open the date view" at bounding box center [977, 285] width 12 height 12
click at [690, 443] on link "22" at bounding box center [687, 434] width 21 height 23
type input "[DATE] 03:32 PM"
click at [1490, 99] on button "Save Purchase" at bounding box center [1483, 93] width 110 height 26
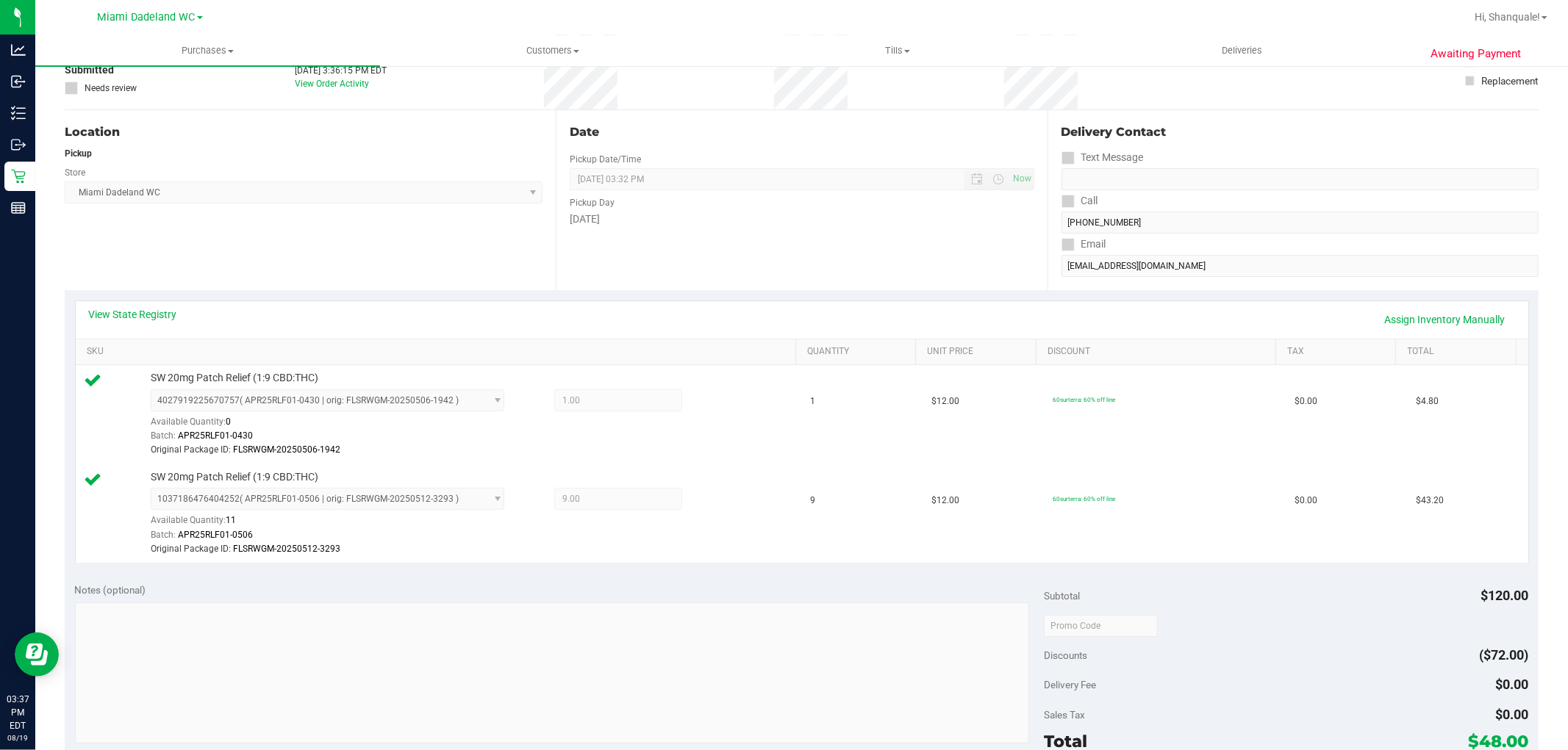
scroll to position [326, 0]
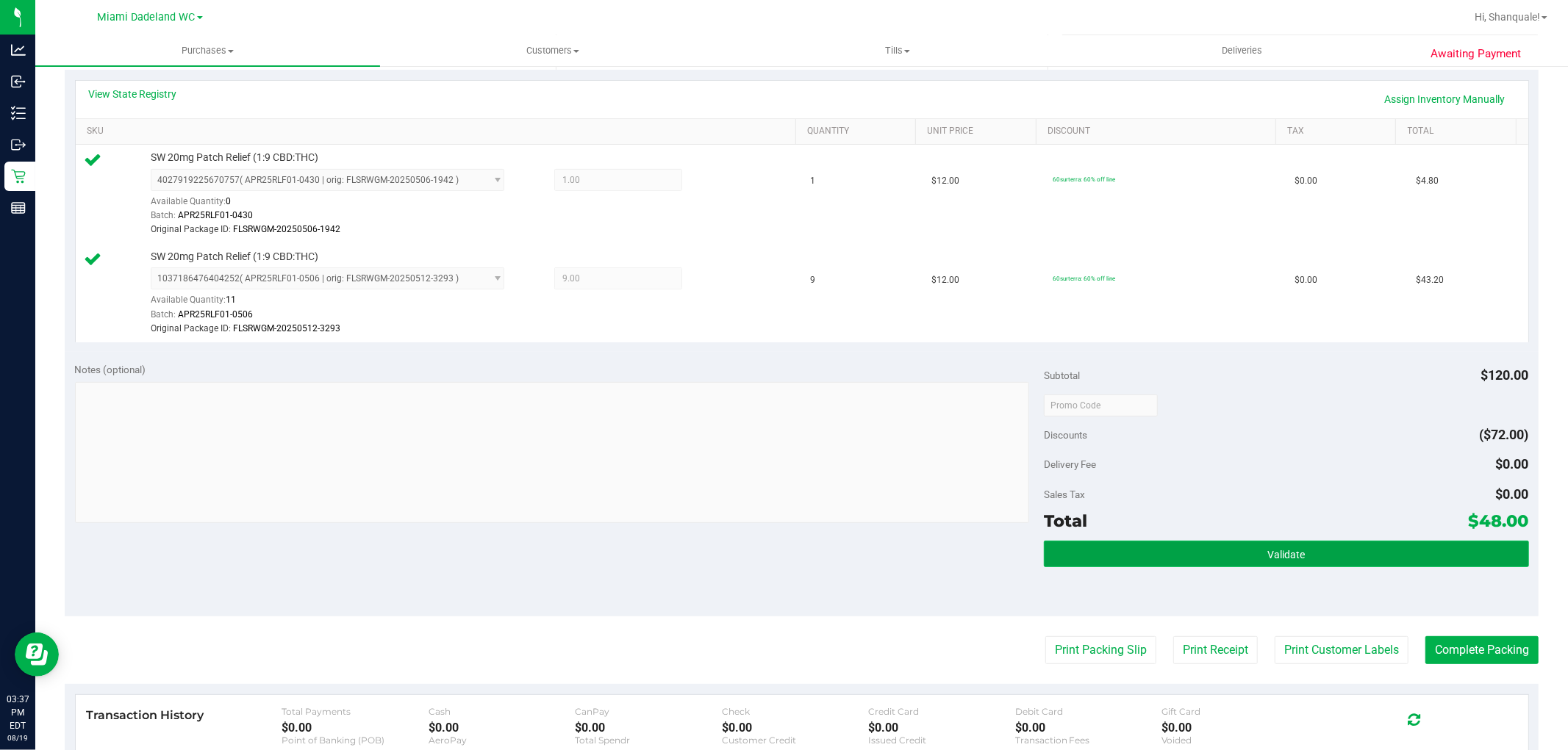
click at [1267, 556] on span "Validate" at bounding box center [1285, 555] width 37 height 12
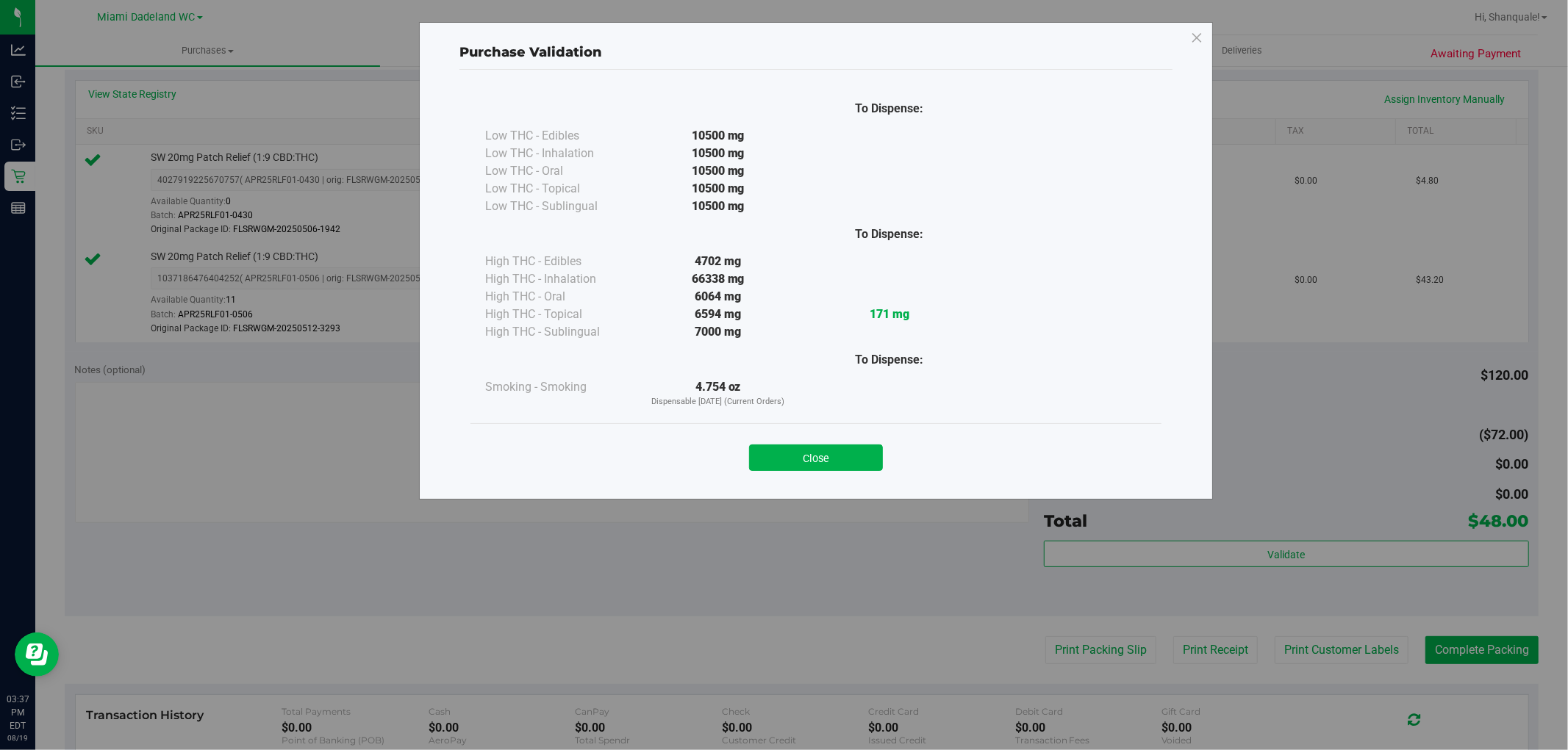
drag, startPoint x: 796, startPoint y: 458, endPoint x: 843, endPoint y: 497, distance: 61.1
click at [800, 464] on button "Close" at bounding box center [816, 458] width 134 height 26
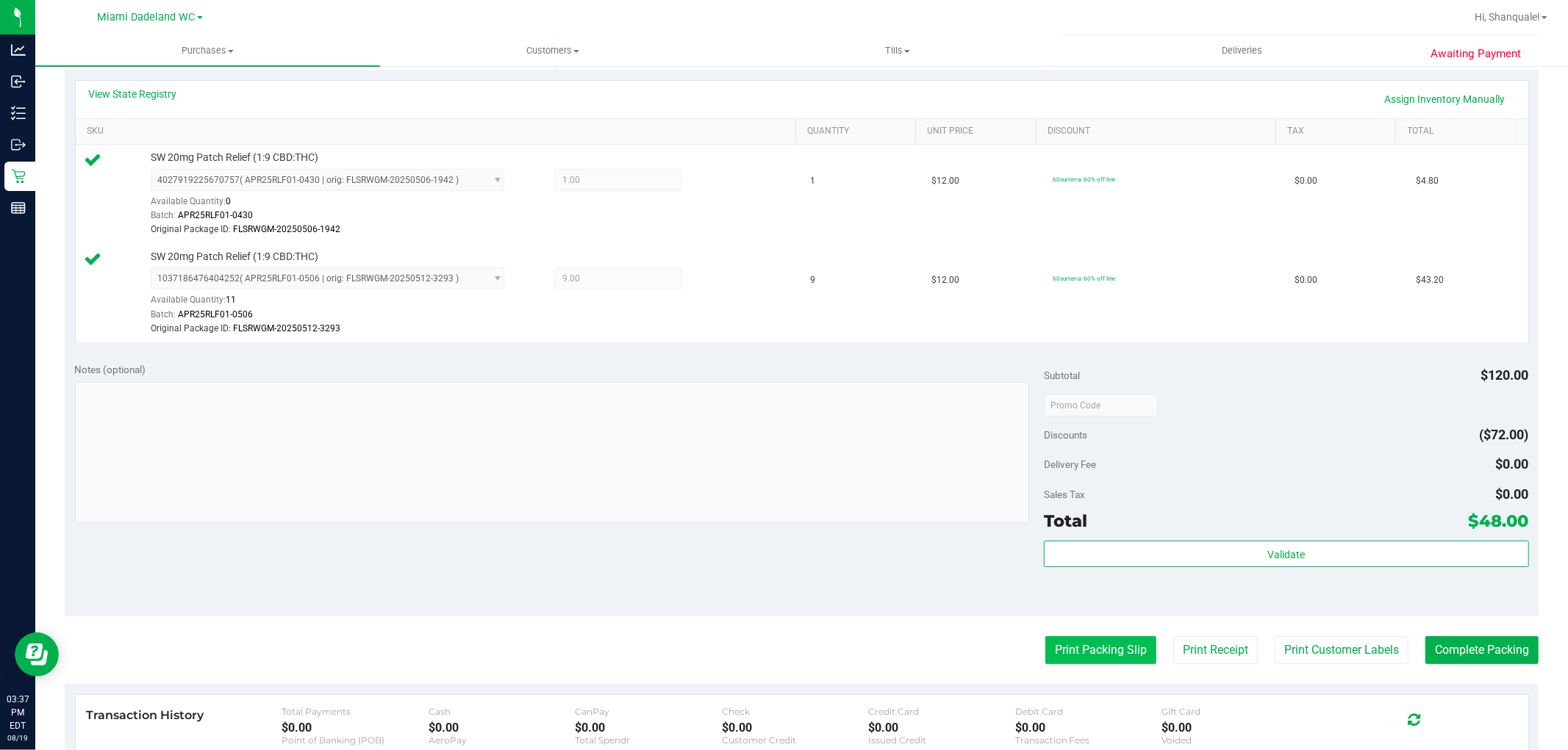
click at [1076, 658] on button "Print Packing Slip" at bounding box center [1100, 650] width 111 height 28
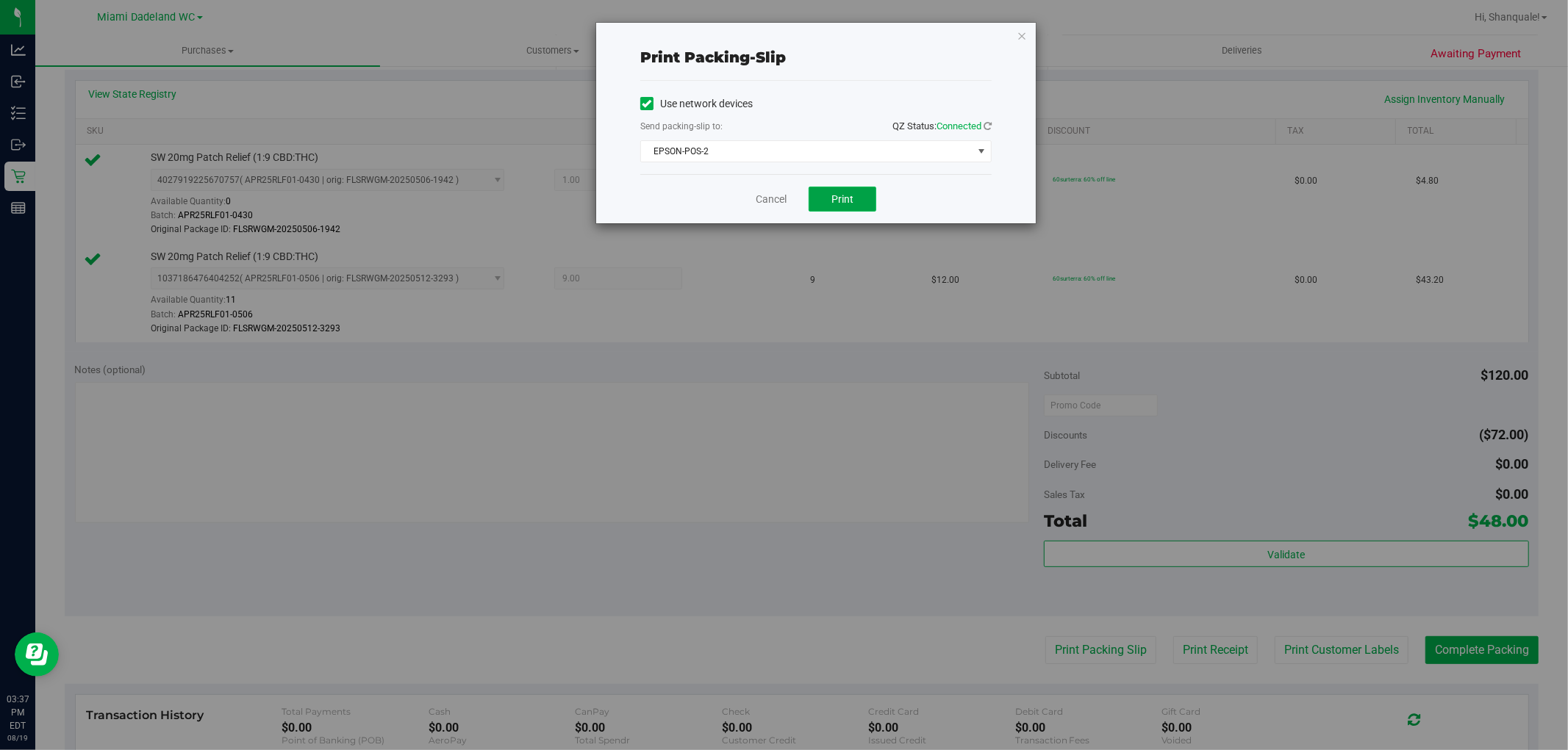
click at [858, 210] on button "Print" at bounding box center [843, 199] width 68 height 25
click at [764, 188] on div "Cancel Print" at bounding box center [815, 199] width 351 height 50
click at [769, 196] on link "Cancel" at bounding box center [771, 199] width 31 height 16
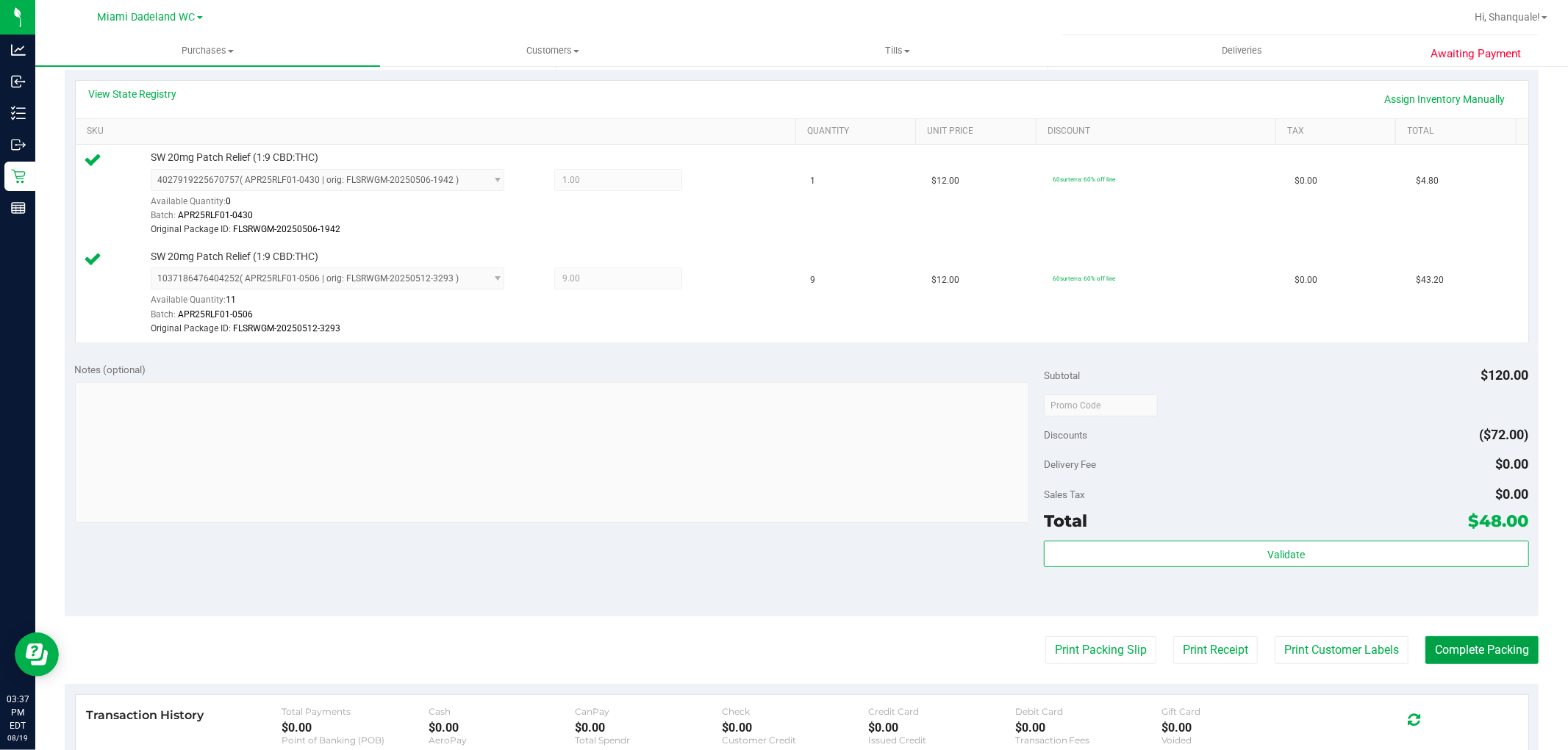
click at [1466, 636] on purchase-details "Back Edit Purchase Cancel Purchase View Profile # 11814196 BioTrack ID: - Submi…" at bounding box center [801, 356] width 1474 height 1206
click at [1460, 648] on button "Complete Packing" at bounding box center [1481, 650] width 113 height 28
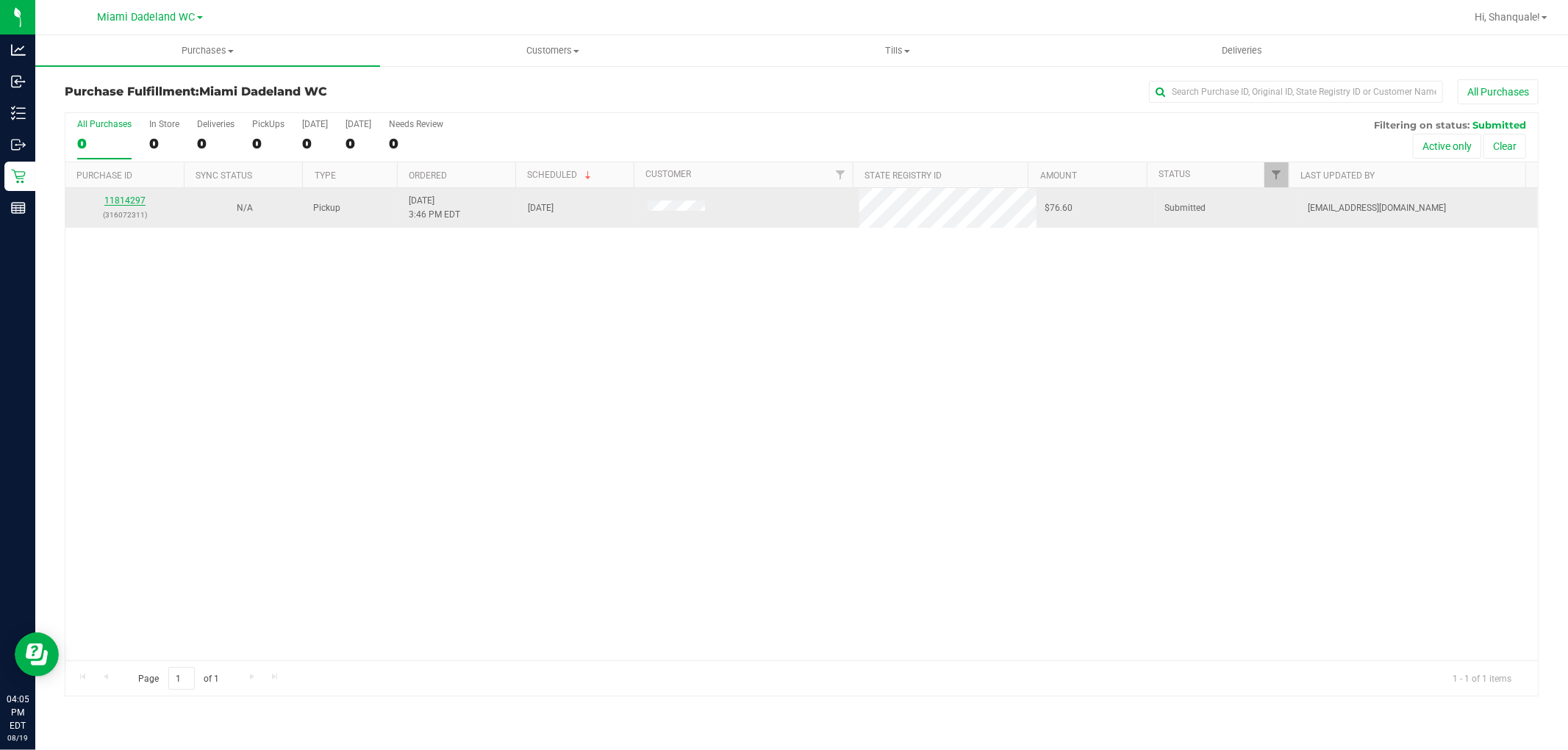
click at [123, 199] on link "11814297" at bounding box center [125, 201] width 41 height 10
click at [137, 203] on link "11814297" at bounding box center [125, 201] width 41 height 10
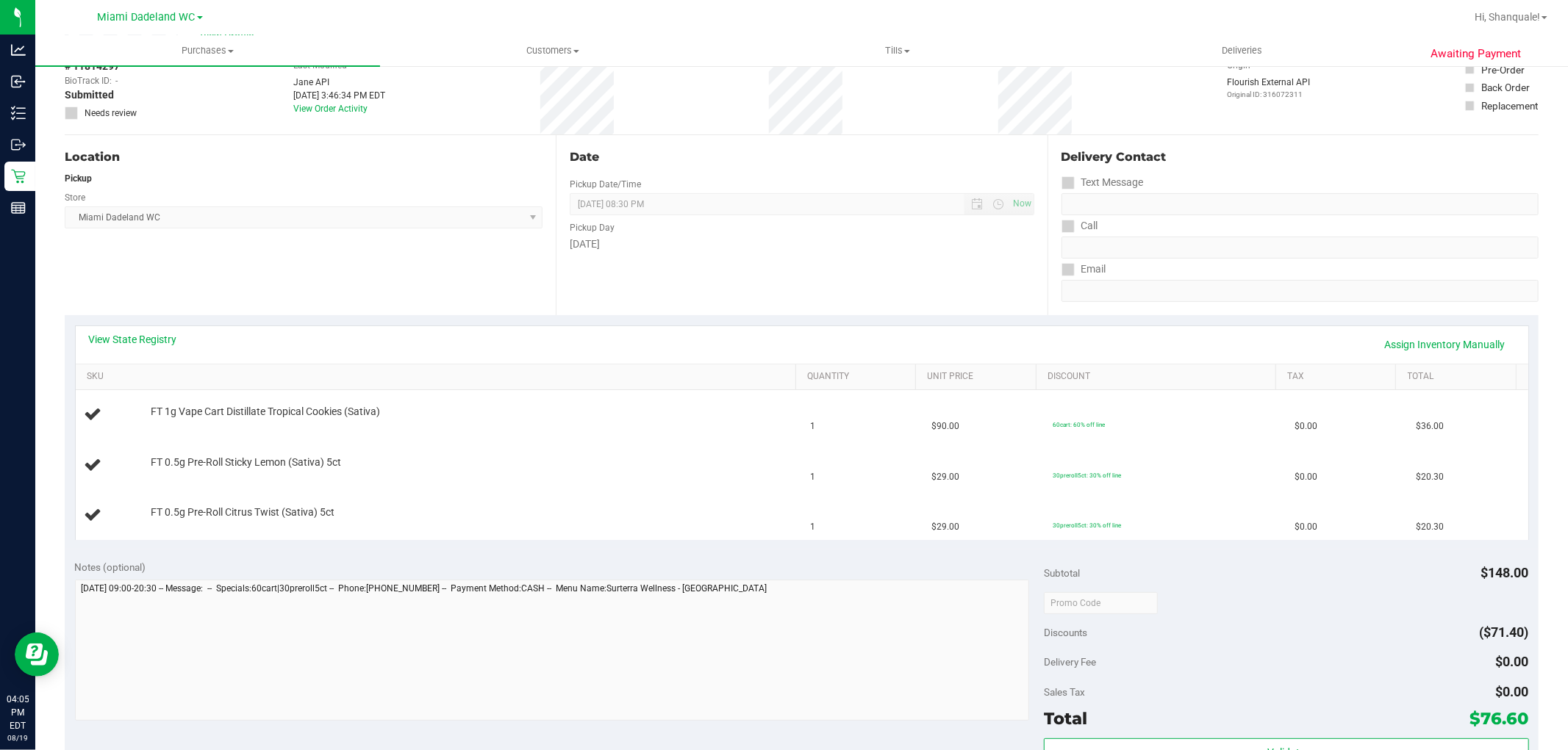
scroll to position [82, 0]
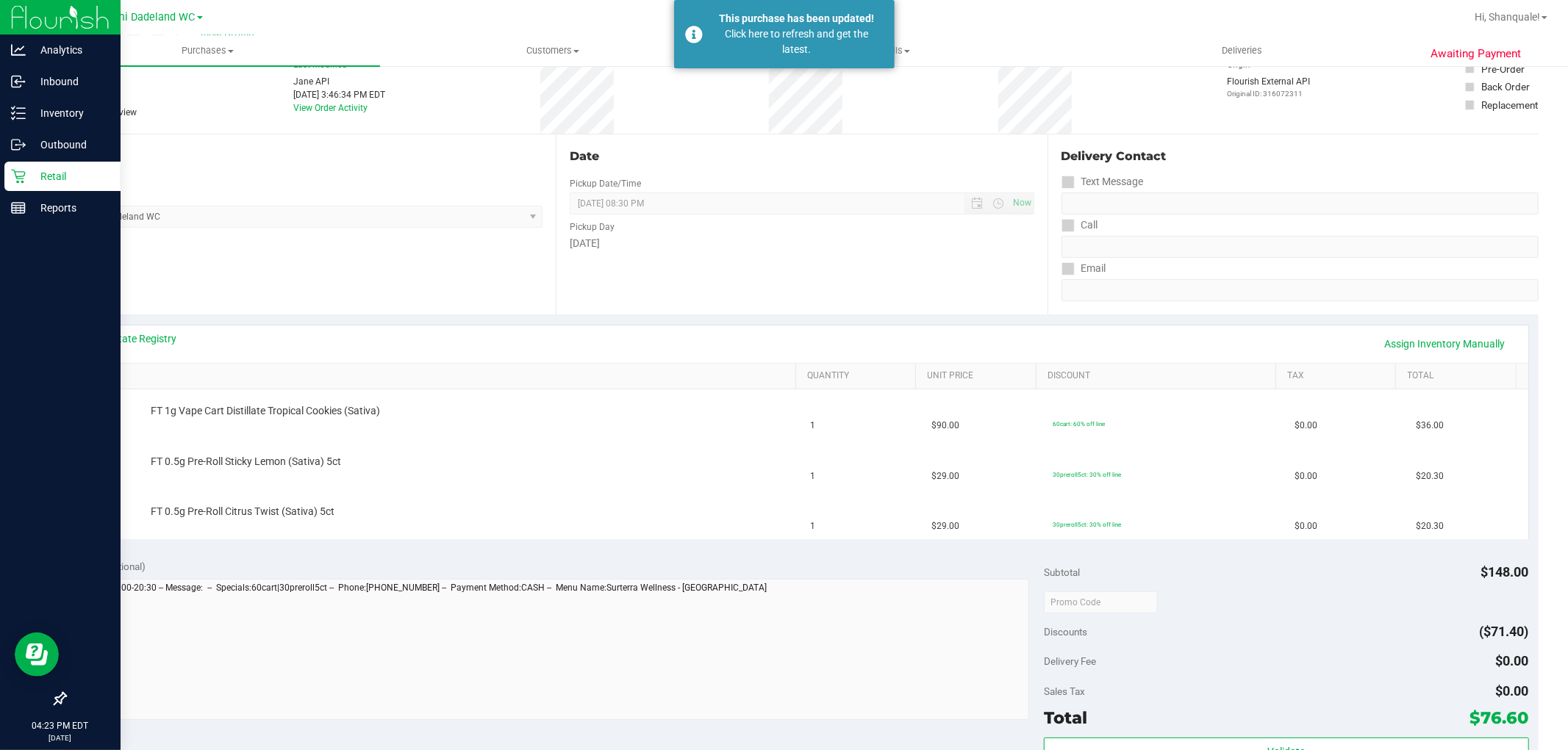
click at [17, 169] on icon at bounding box center [18, 177] width 15 height 15
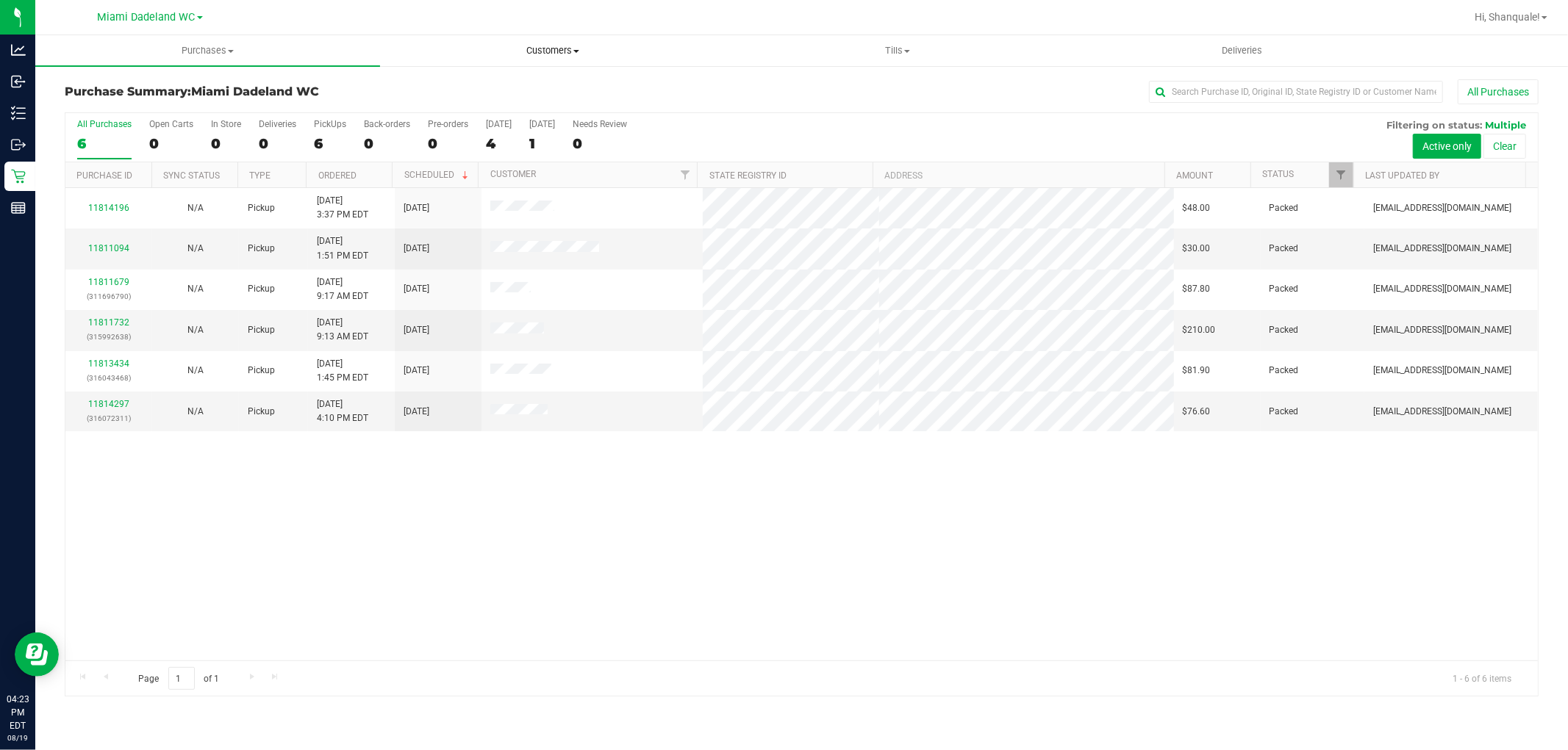
click at [560, 50] on span "Customers" at bounding box center [552, 50] width 343 height 13
click at [477, 86] on span "All customers" at bounding box center [433, 88] width 106 height 12
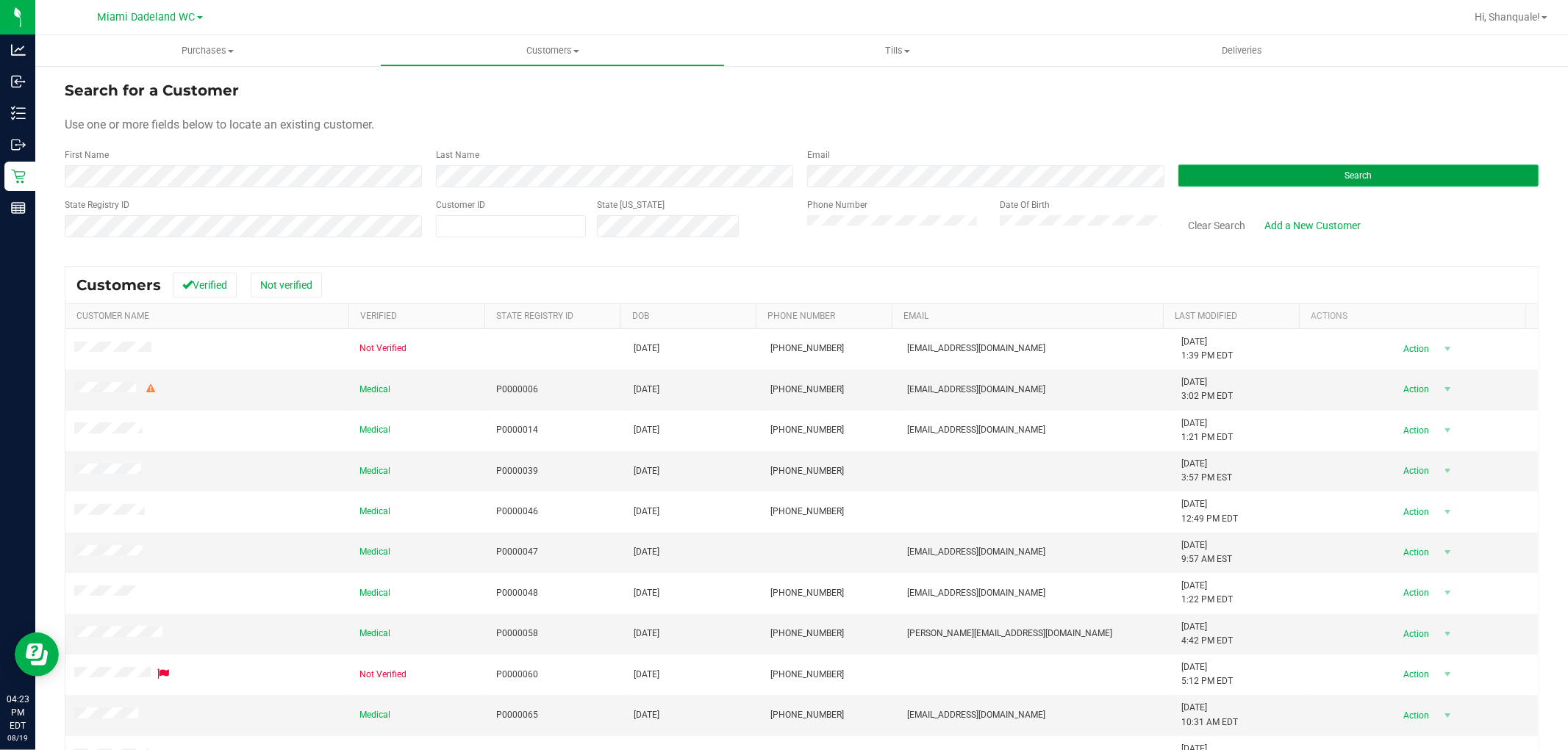
click at [1238, 164] on button "Search" at bounding box center [1358, 175] width 360 height 22
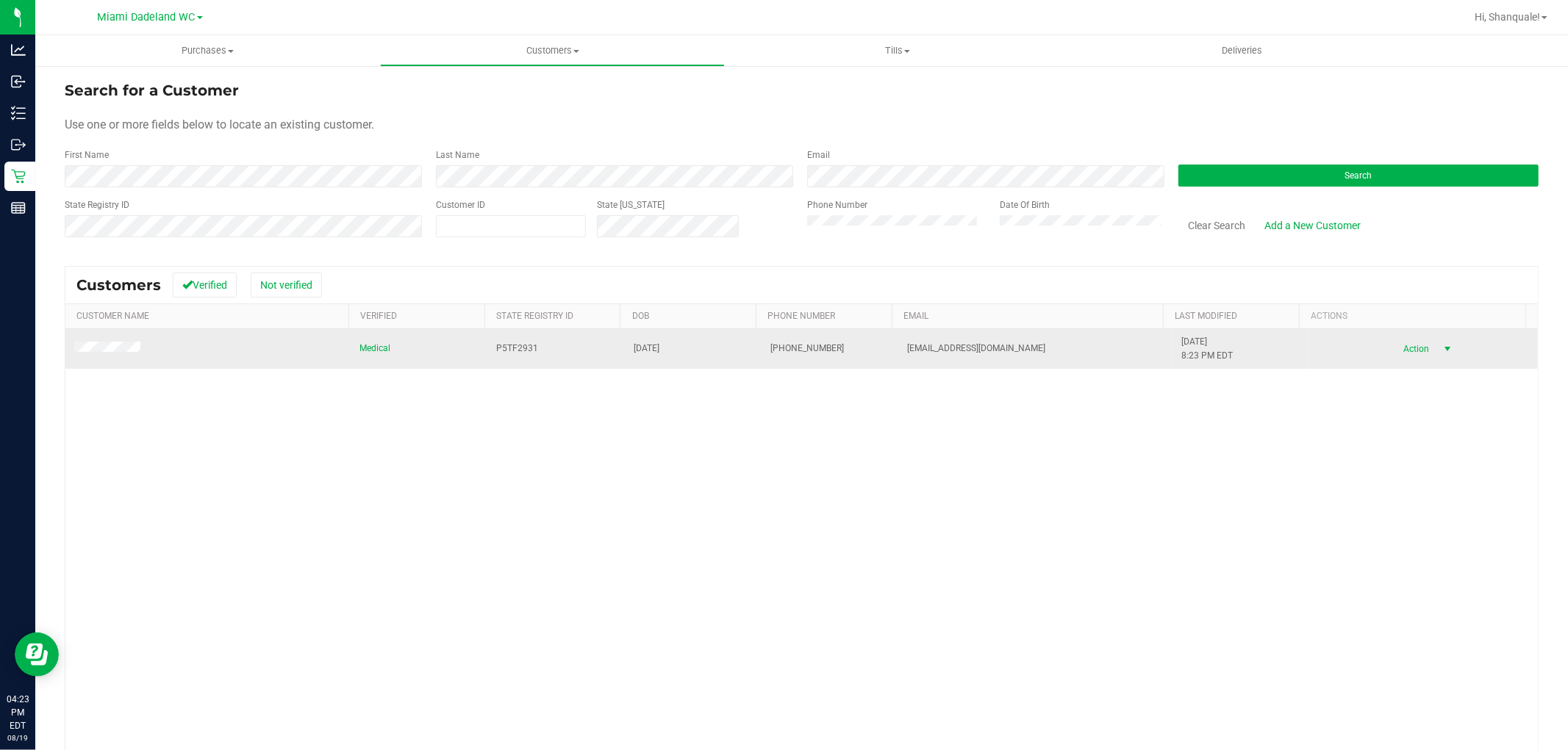
click at [1393, 349] on span "Action" at bounding box center [1414, 349] width 48 height 21
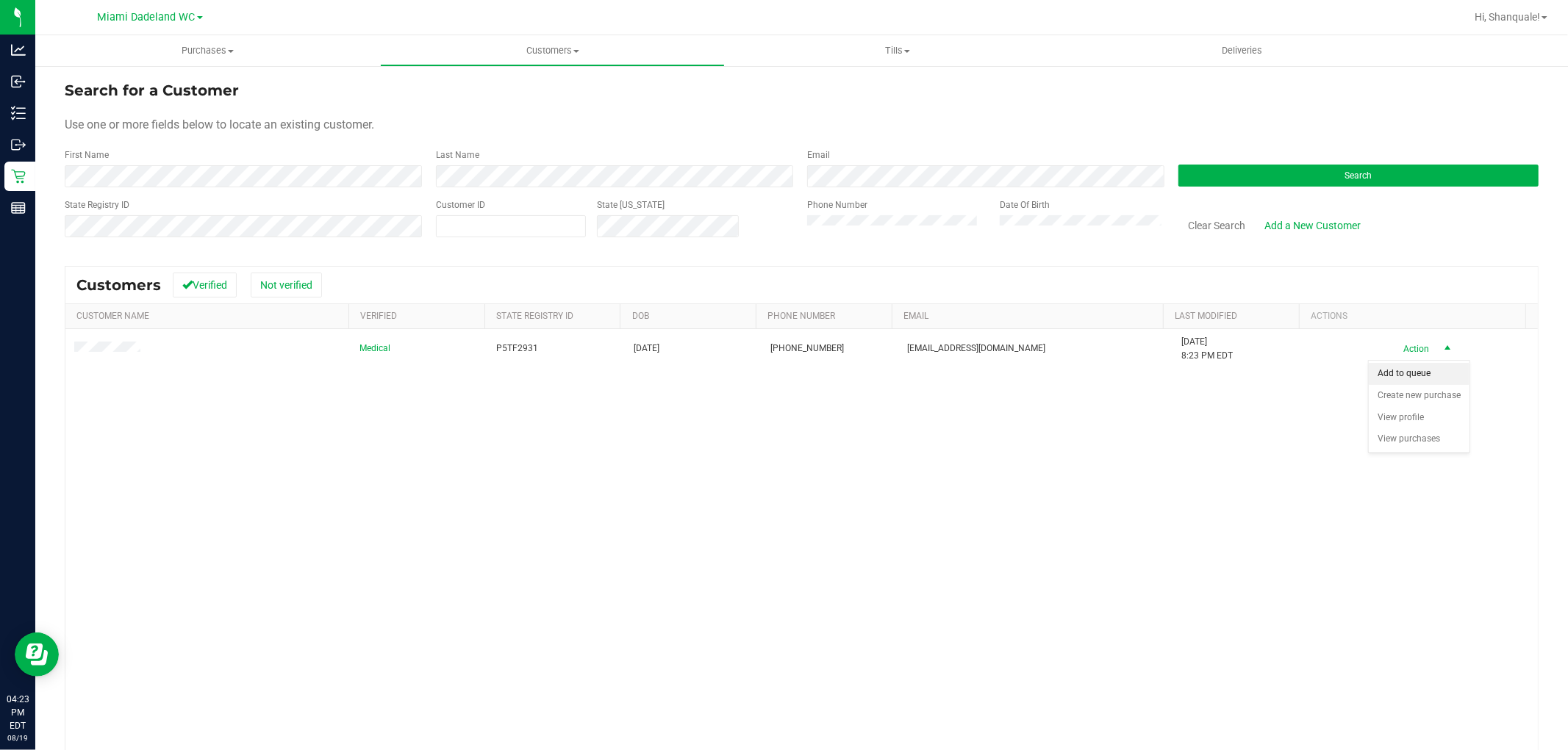
click at [1398, 377] on li "Add to queue" at bounding box center [1419, 374] width 101 height 22
